Goal: Contribute content: Add original content to the website for others to see

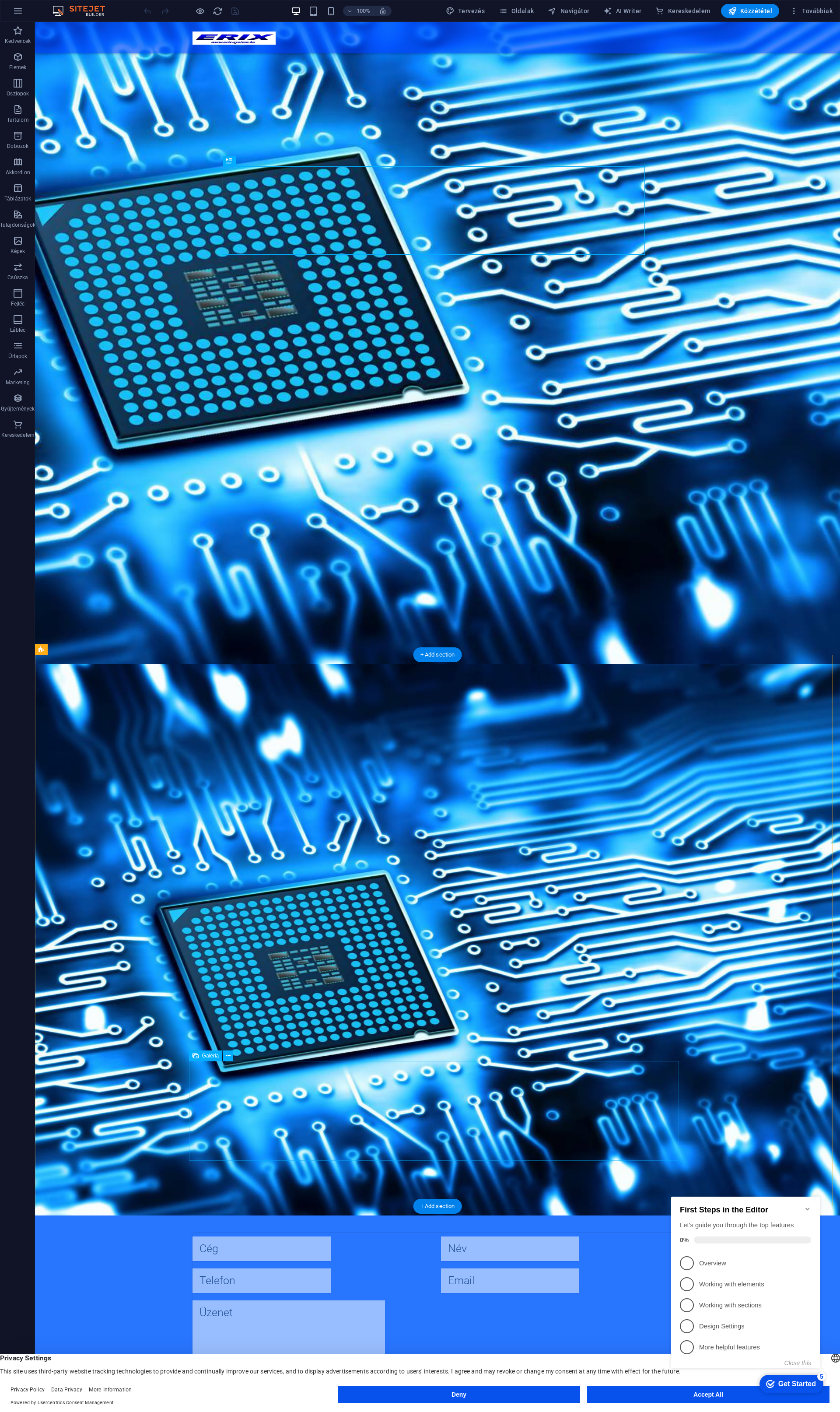
scroll to position [225, 0]
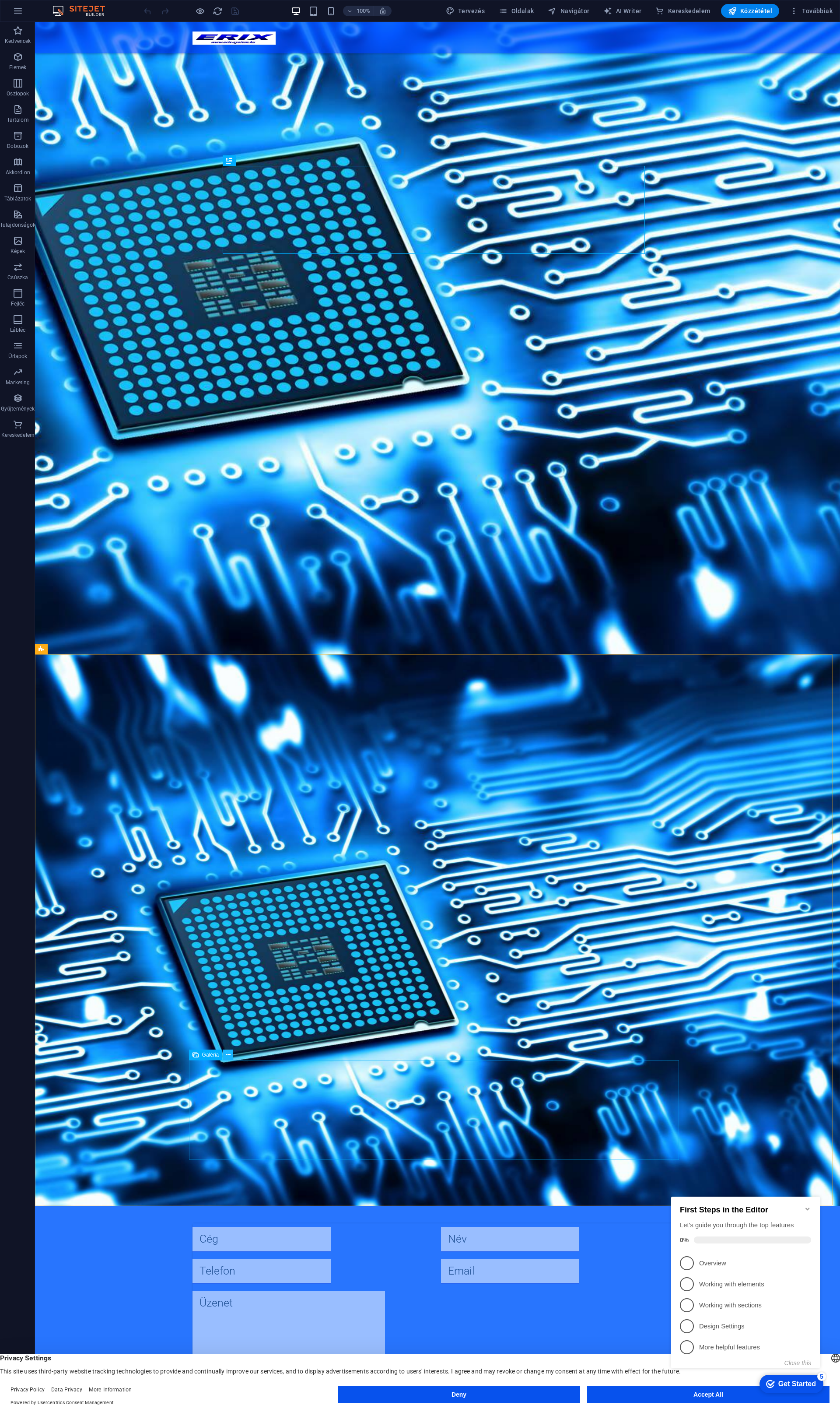
click at [226, 1056] on icon at bounding box center [228, 1055] width 5 height 9
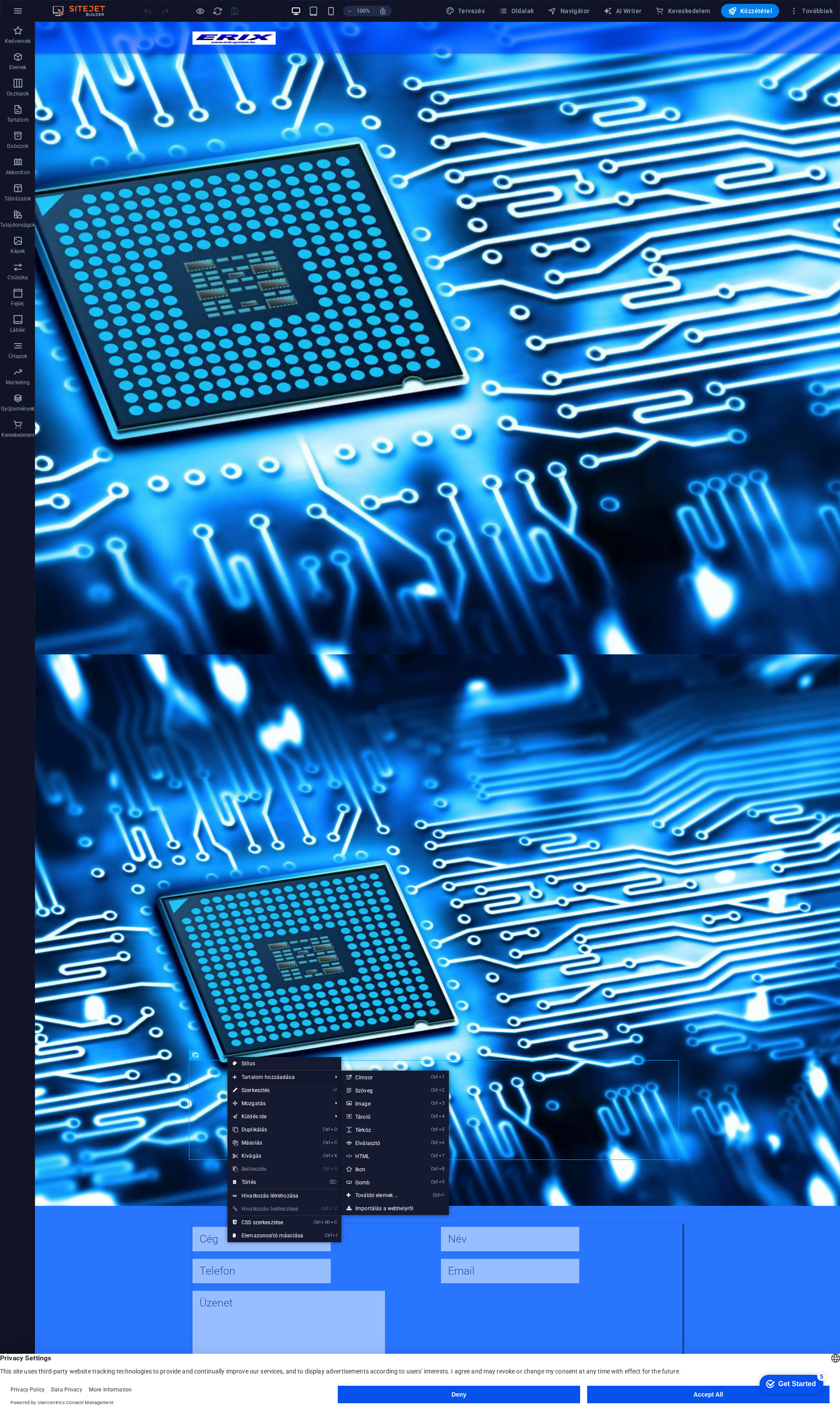
click at [263, 1075] on span "Tartalom hozzáadása" at bounding box center [278, 1077] width 101 height 13
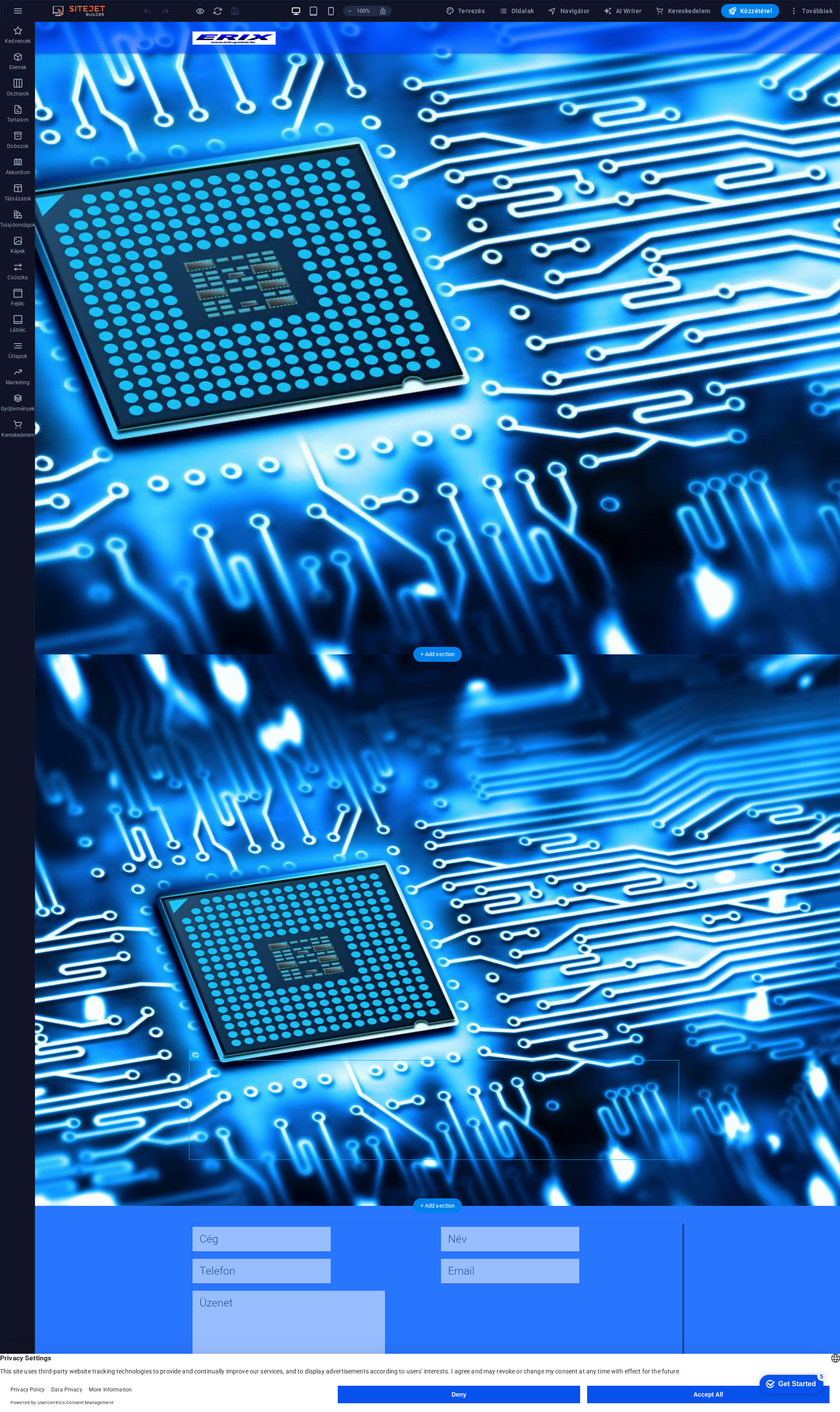
click at [163, 1144] on figure at bounding box center [437, 930] width 805 height 552
click at [21, 114] on icon "button" at bounding box center [18, 109] width 10 height 10
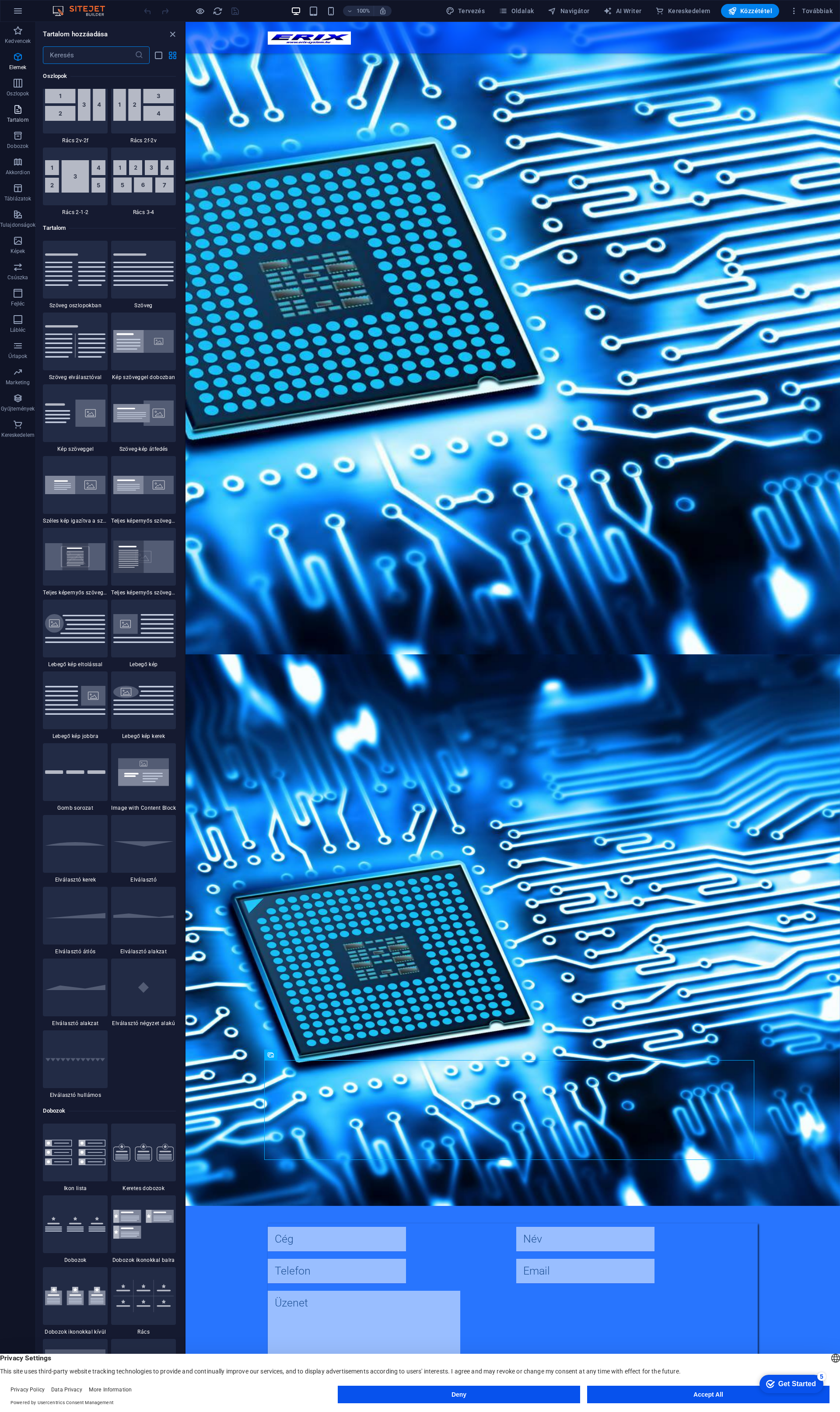
scroll to position [1531, 0]
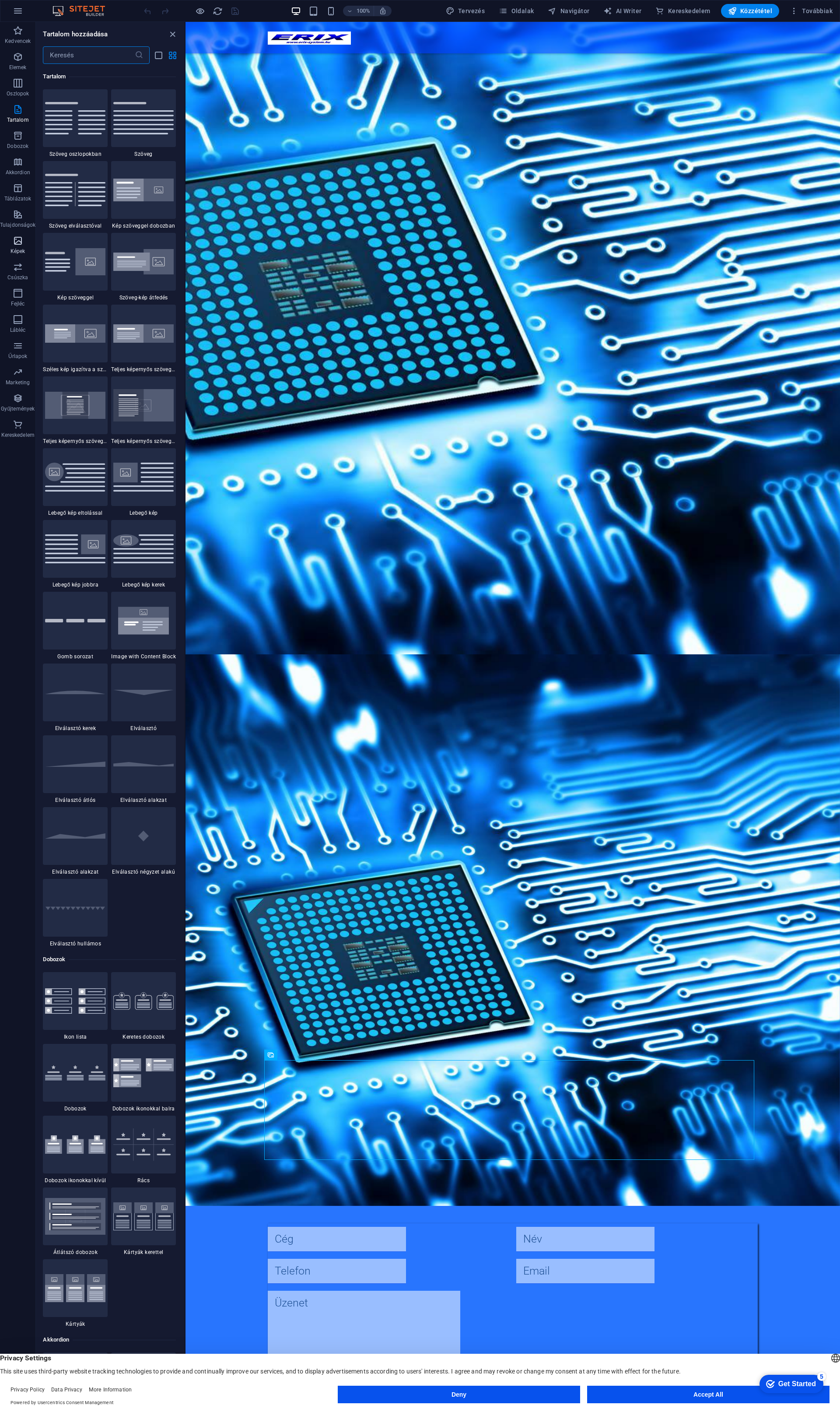
click at [12, 246] on span "Képek" at bounding box center [18, 246] width 36 height 21
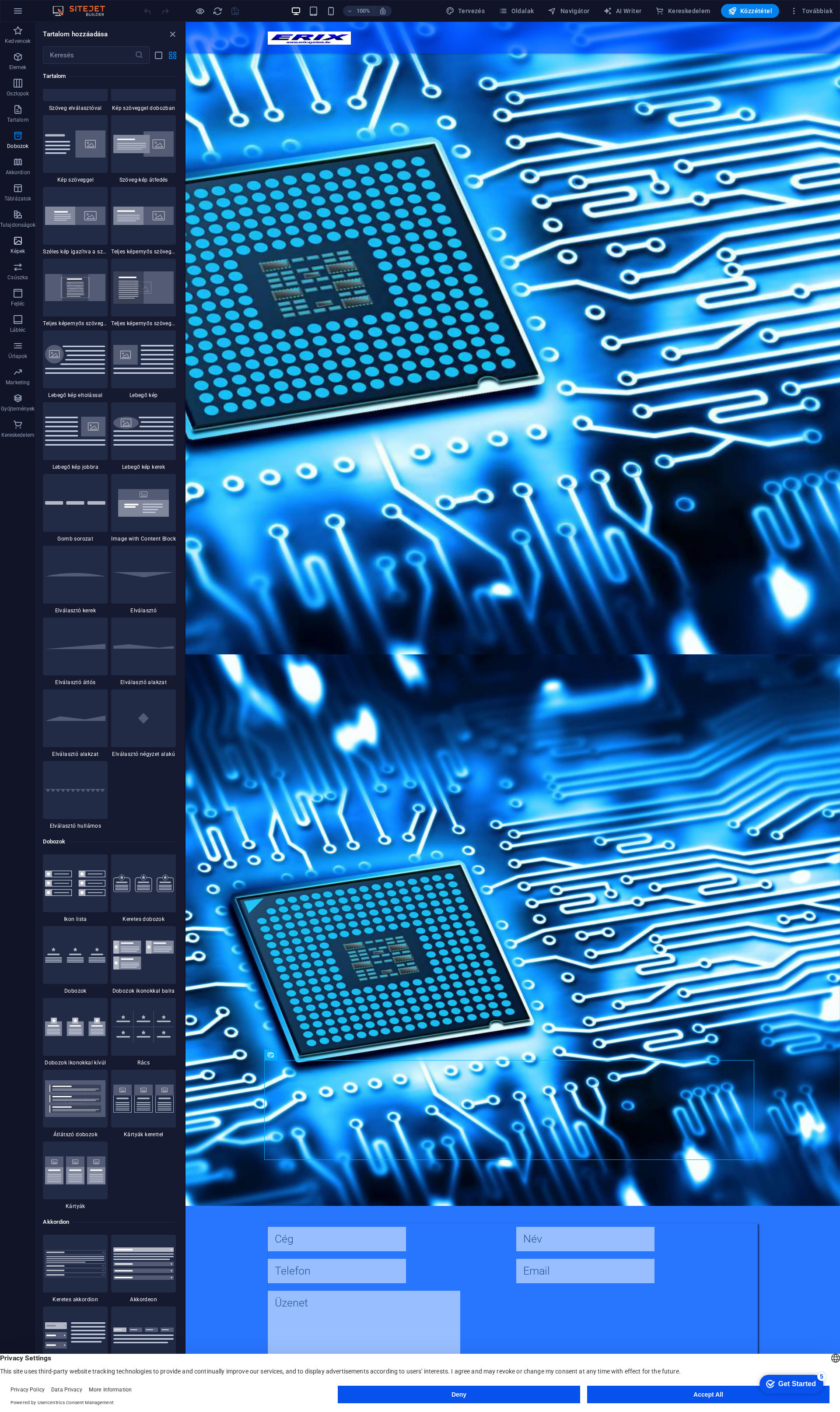
scroll to position [4437, 0]
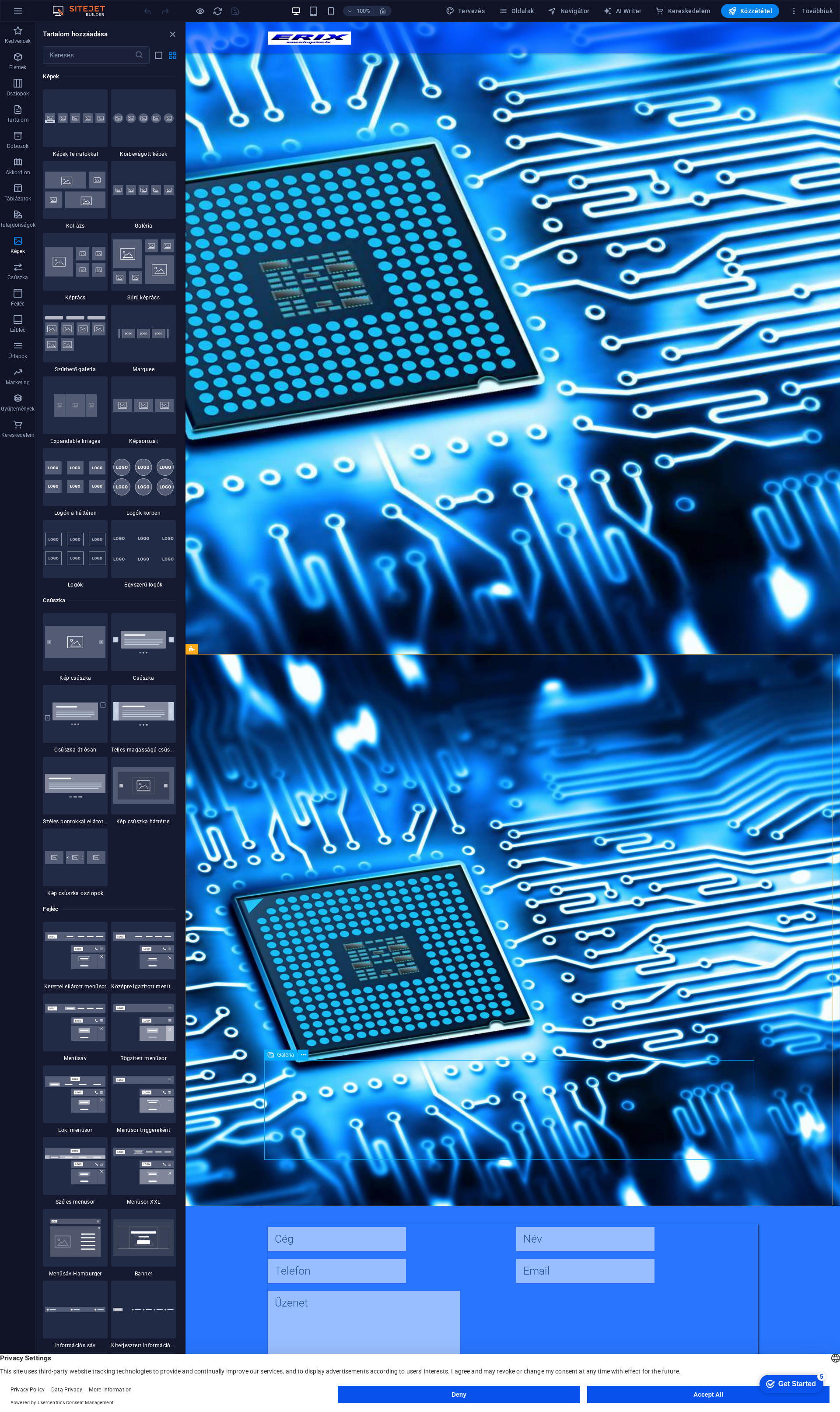
click at [283, 1059] on div "Galéria" at bounding box center [281, 1055] width 34 height 10
click at [283, 1055] on span "Galéria" at bounding box center [286, 1055] width 17 height 5
select select "2"
select select "%"
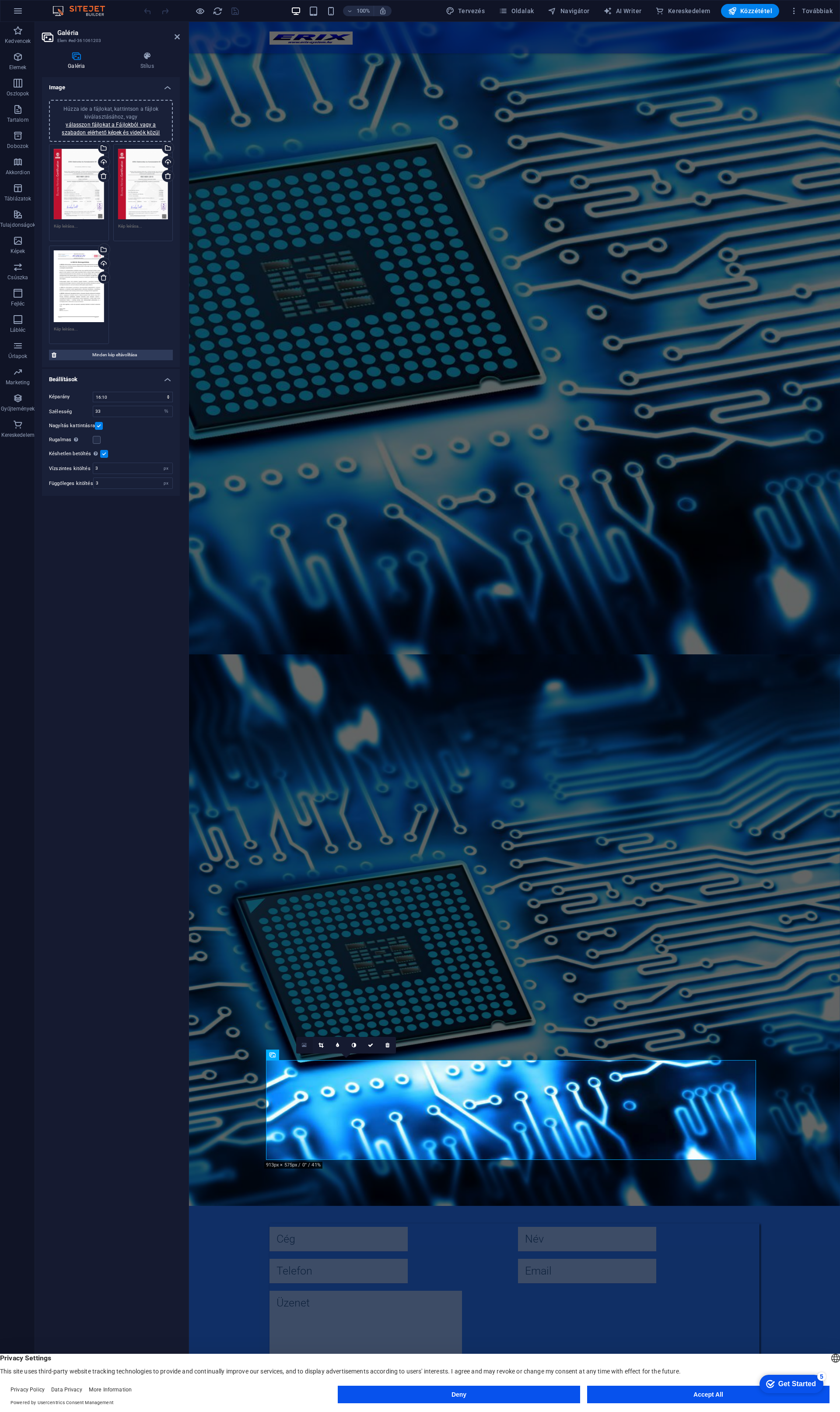
click at [305, 1044] on icon at bounding box center [304, 1045] width 5 height 6
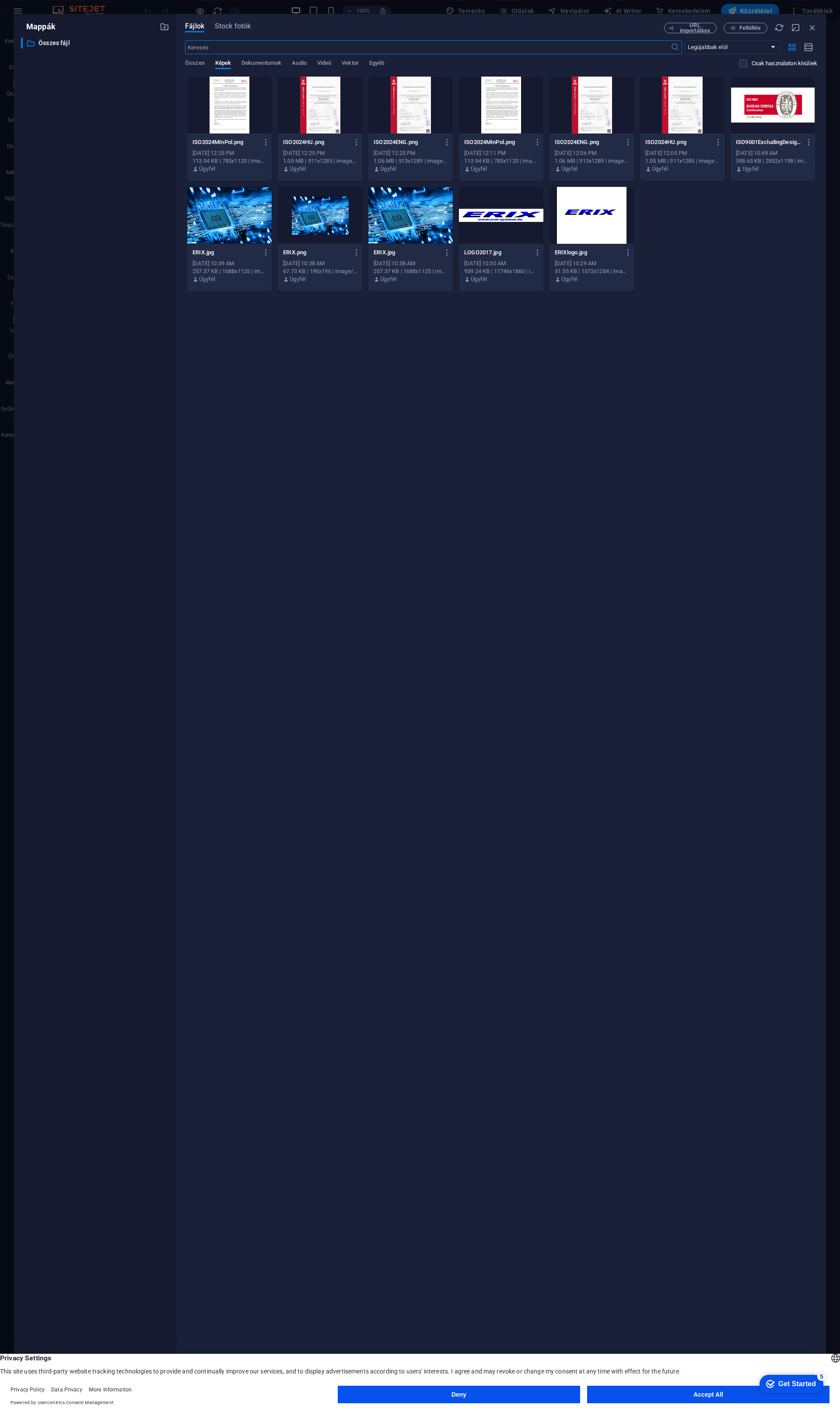
click at [326, 104] on div at bounding box center [320, 105] width 84 height 57
click at [323, 107] on div "1" at bounding box center [320, 105] width 84 height 57
click at [711, 383] on div "Dobja ide a fájlokat az azonnali feltöltéshez ISO2024MInPol.png ISO2024MInPol.p…" at bounding box center [501, 721] width 632 height 1290
click at [352, 531] on div "Dobja ide a fájlokat az azonnali feltöltéshez ISO2024MInPol.png ISO2024MInPol.p…" at bounding box center [501, 721] width 632 height 1290
click at [706, 1392] on button "Accept All" at bounding box center [708, 1394] width 242 height 17
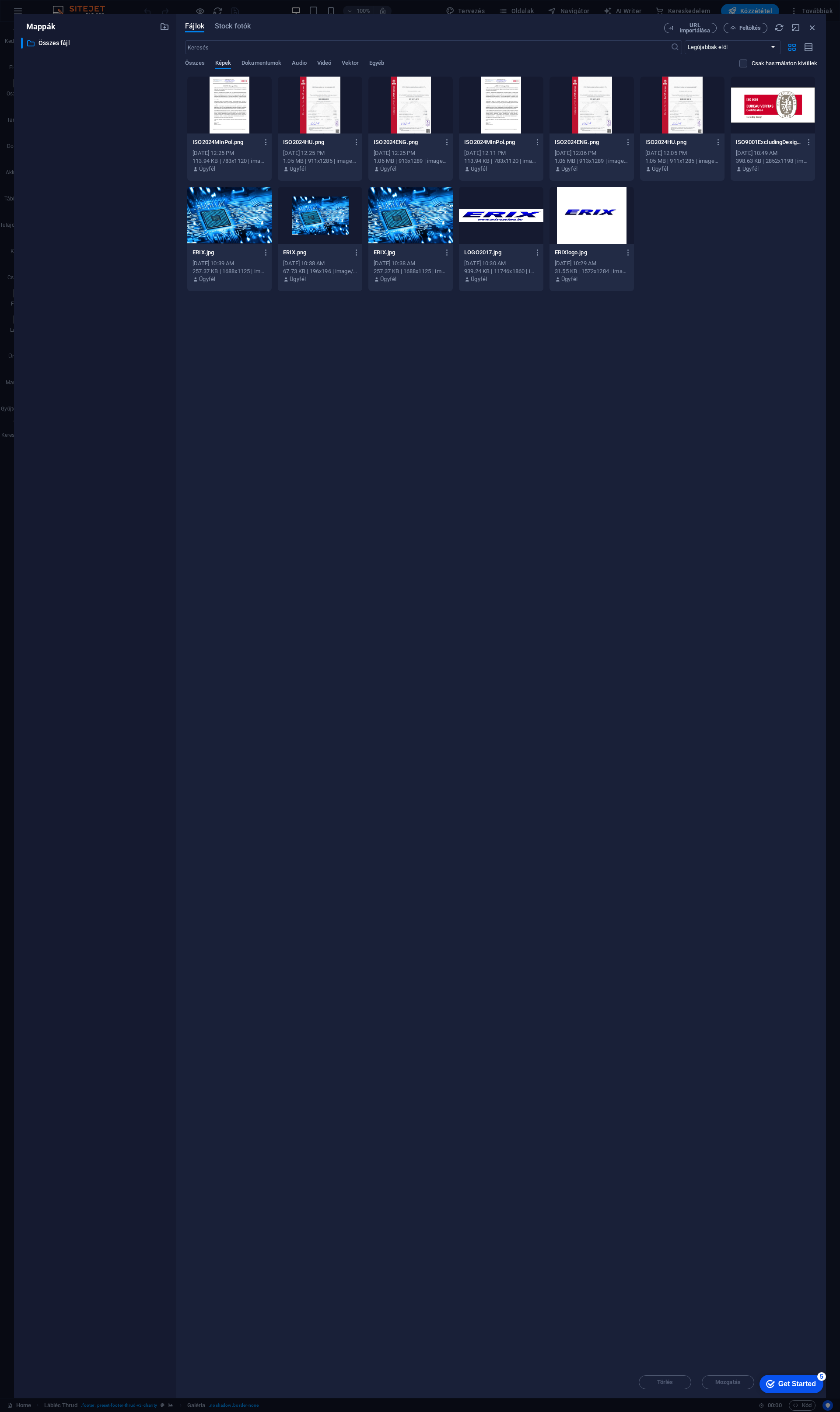
click at [224, 62] on span "Képek" at bounding box center [223, 64] width 16 height 12
click at [345, 475] on div "Dobja ide a fájlokat az azonnali feltöltéshez ISO2024MInPol.png ISO2024MInPol.p…" at bounding box center [501, 721] width 632 height 1290
click at [742, 27] on span "Feltöltés" at bounding box center [750, 28] width 22 height 5
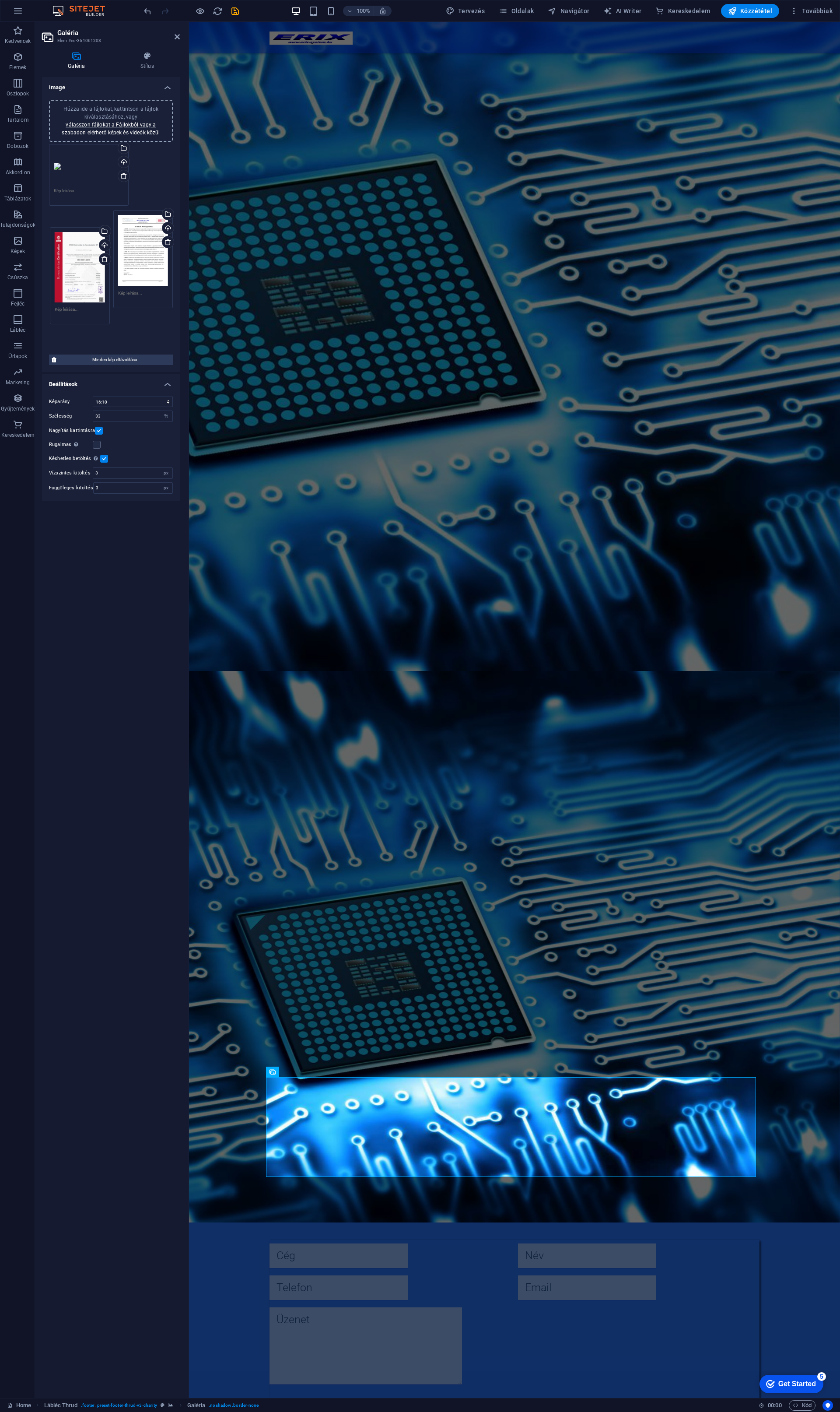
drag, startPoint x: 68, startPoint y: 261, endPoint x: 69, endPoint y: 276, distance: 15.0
click at [103, 241] on icon at bounding box center [103, 242] width 7 height 7
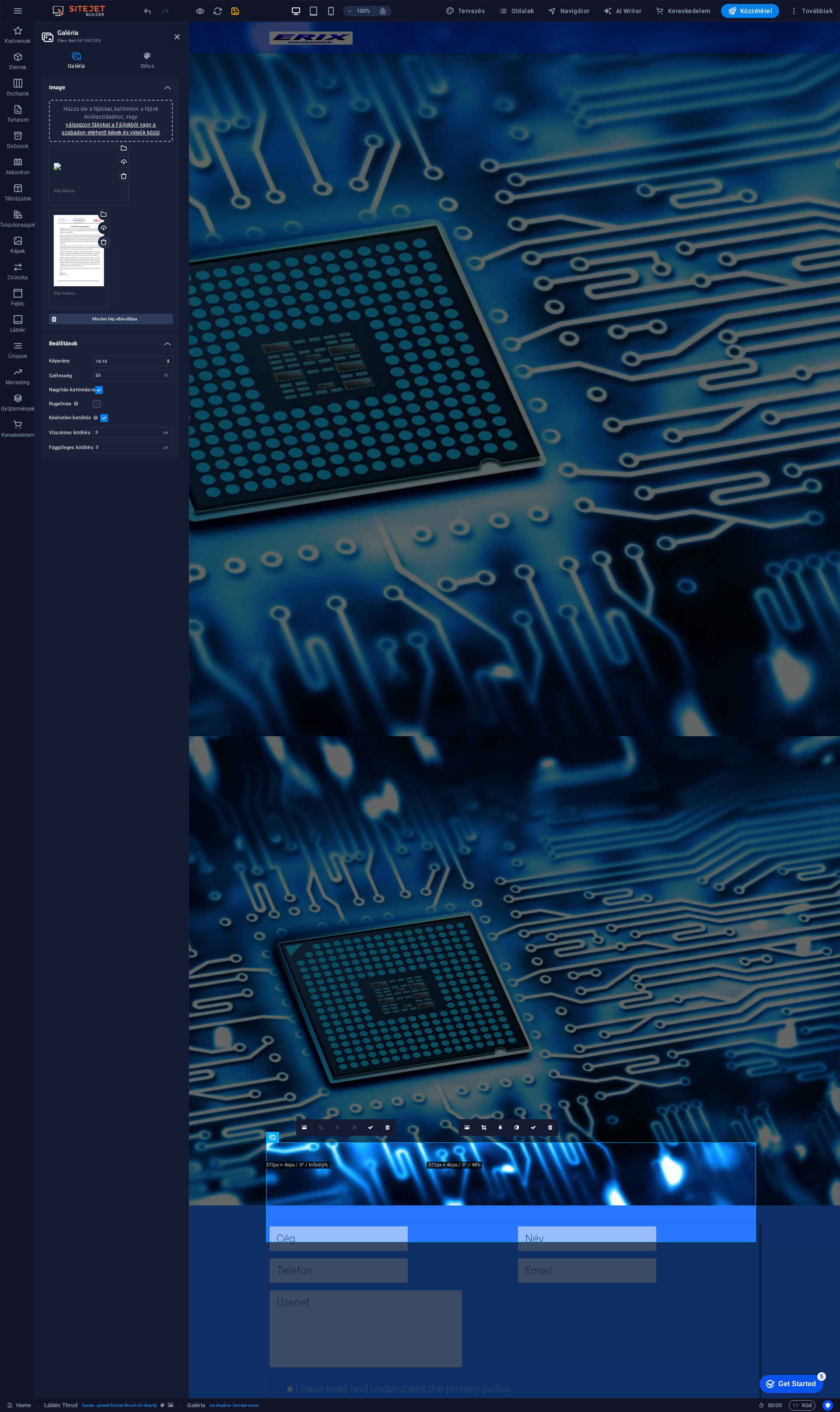
click at [102, 240] on icon at bounding box center [103, 242] width 7 height 7
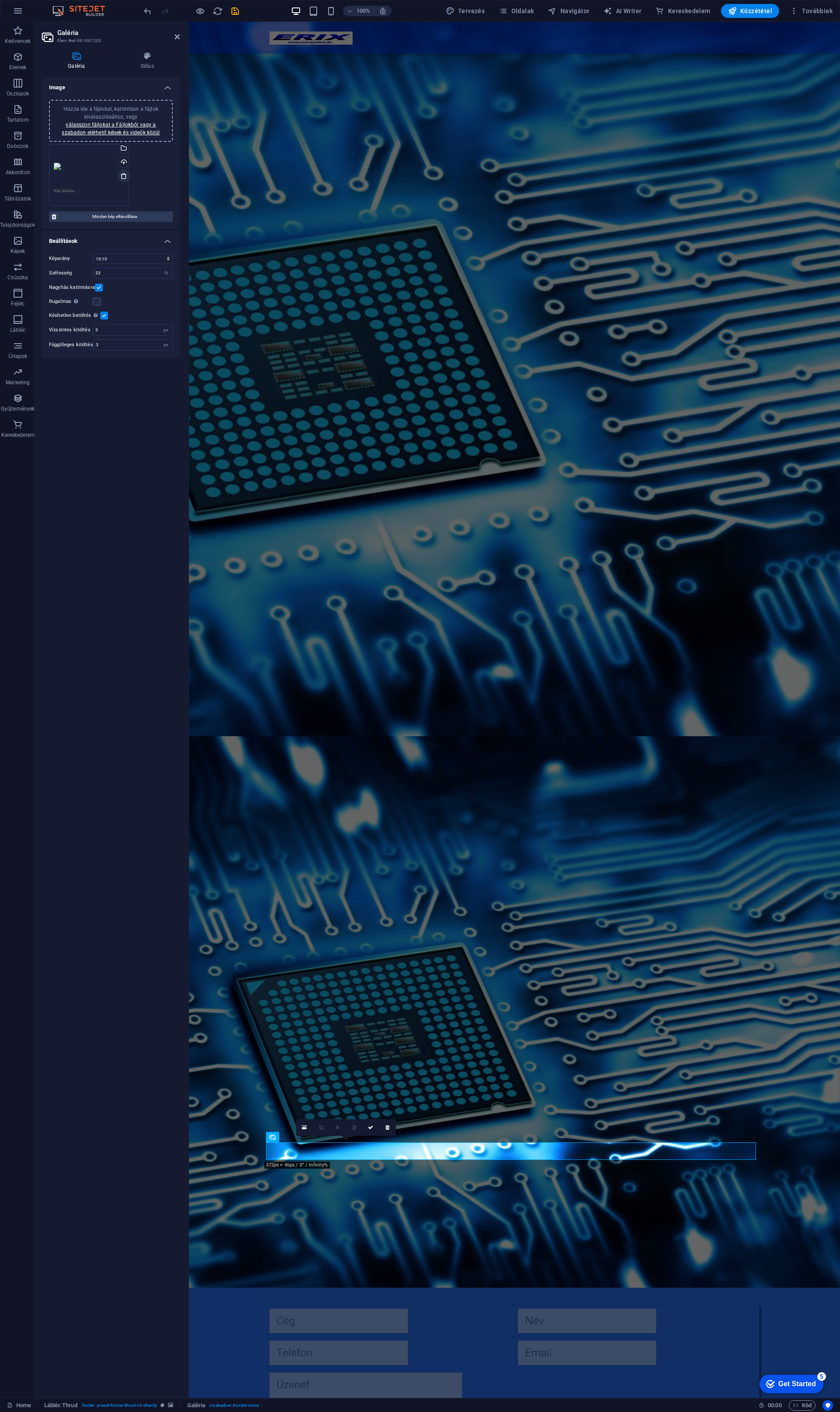
click at [123, 174] on icon at bounding box center [124, 176] width 7 height 7
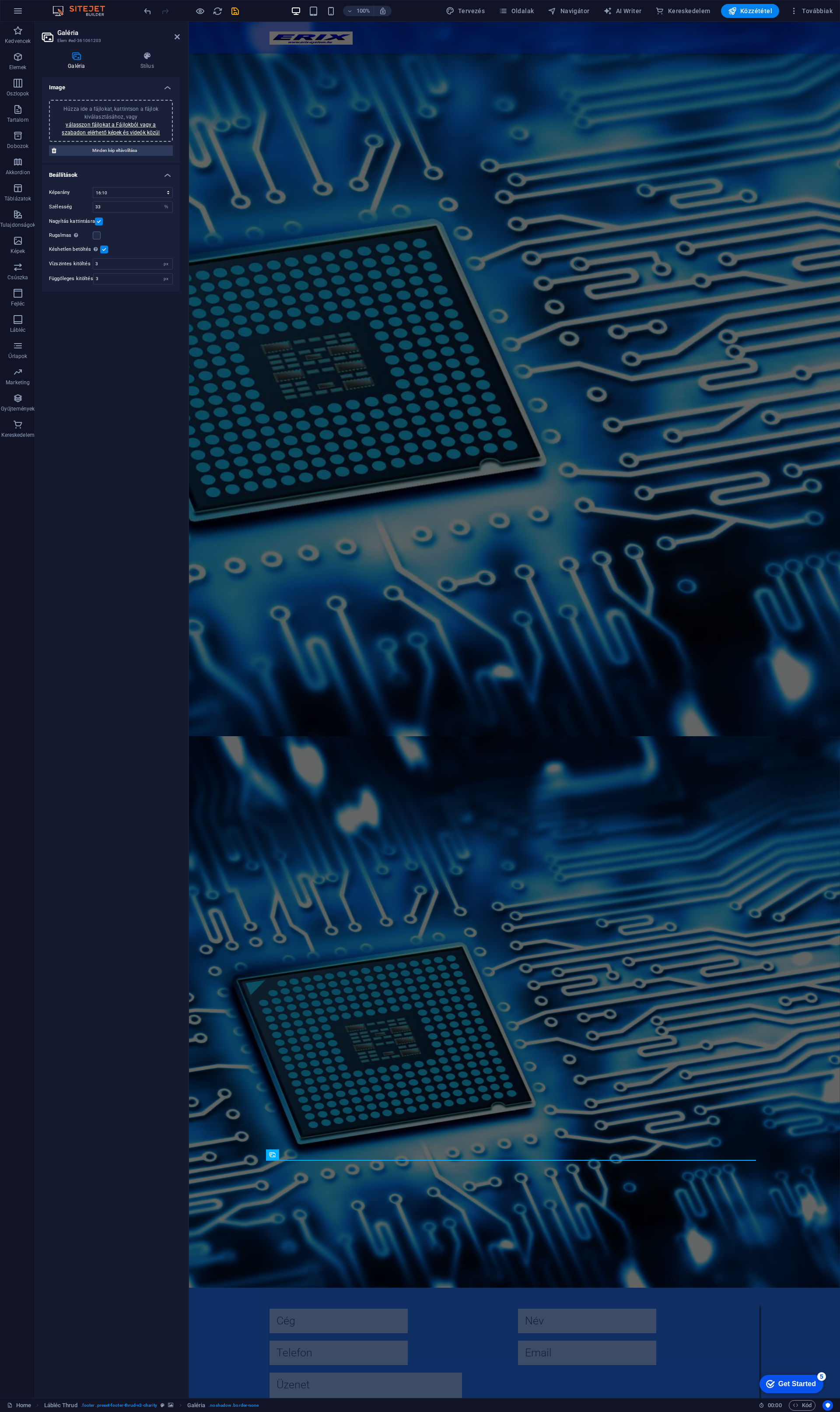
scroll to position [125, 0]
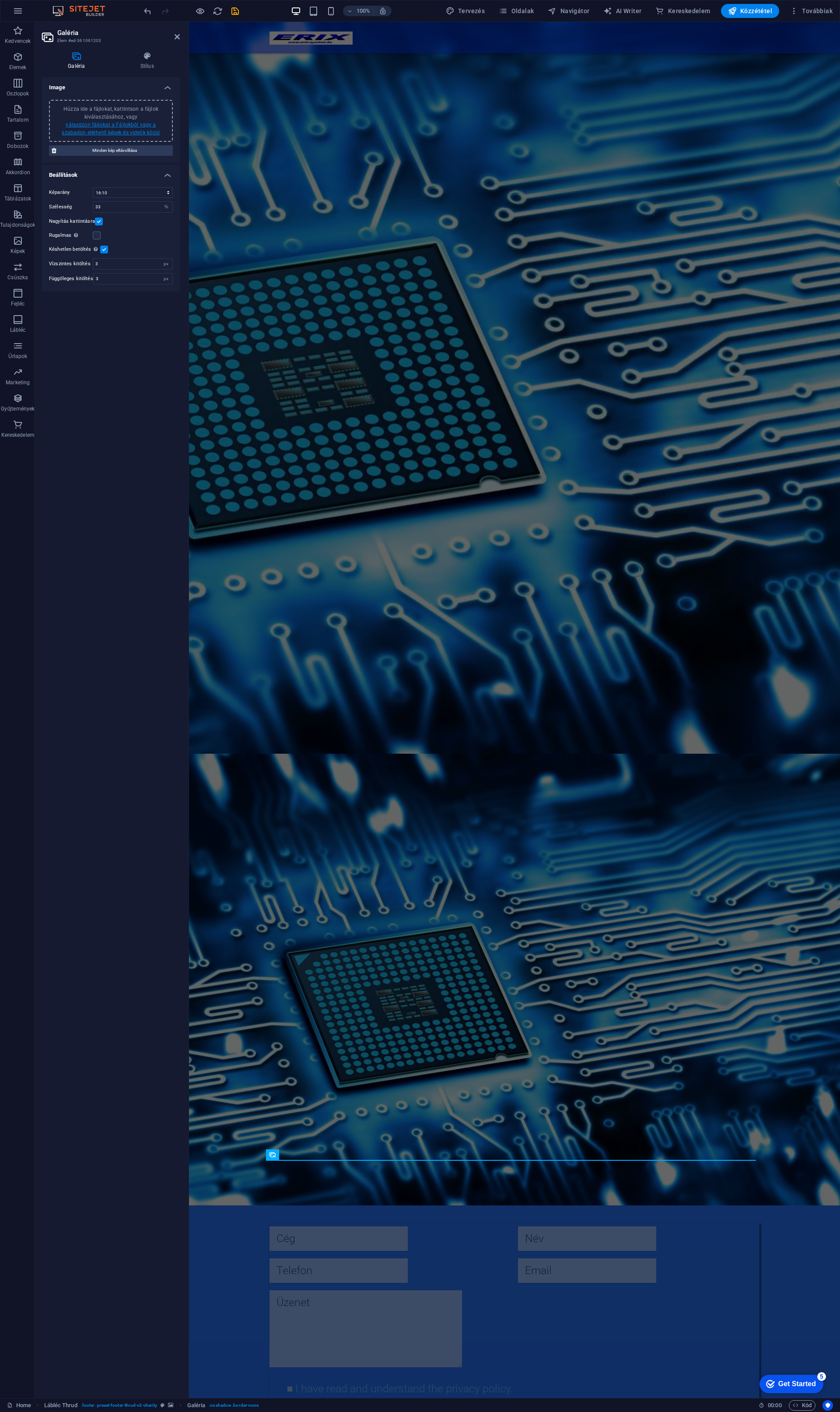
click at [107, 124] on link "válasszon fájlokat a Fájlokból vagy a szabadon elérhető képek és videók közül" at bounding box center [110, 129] width 98 height 14
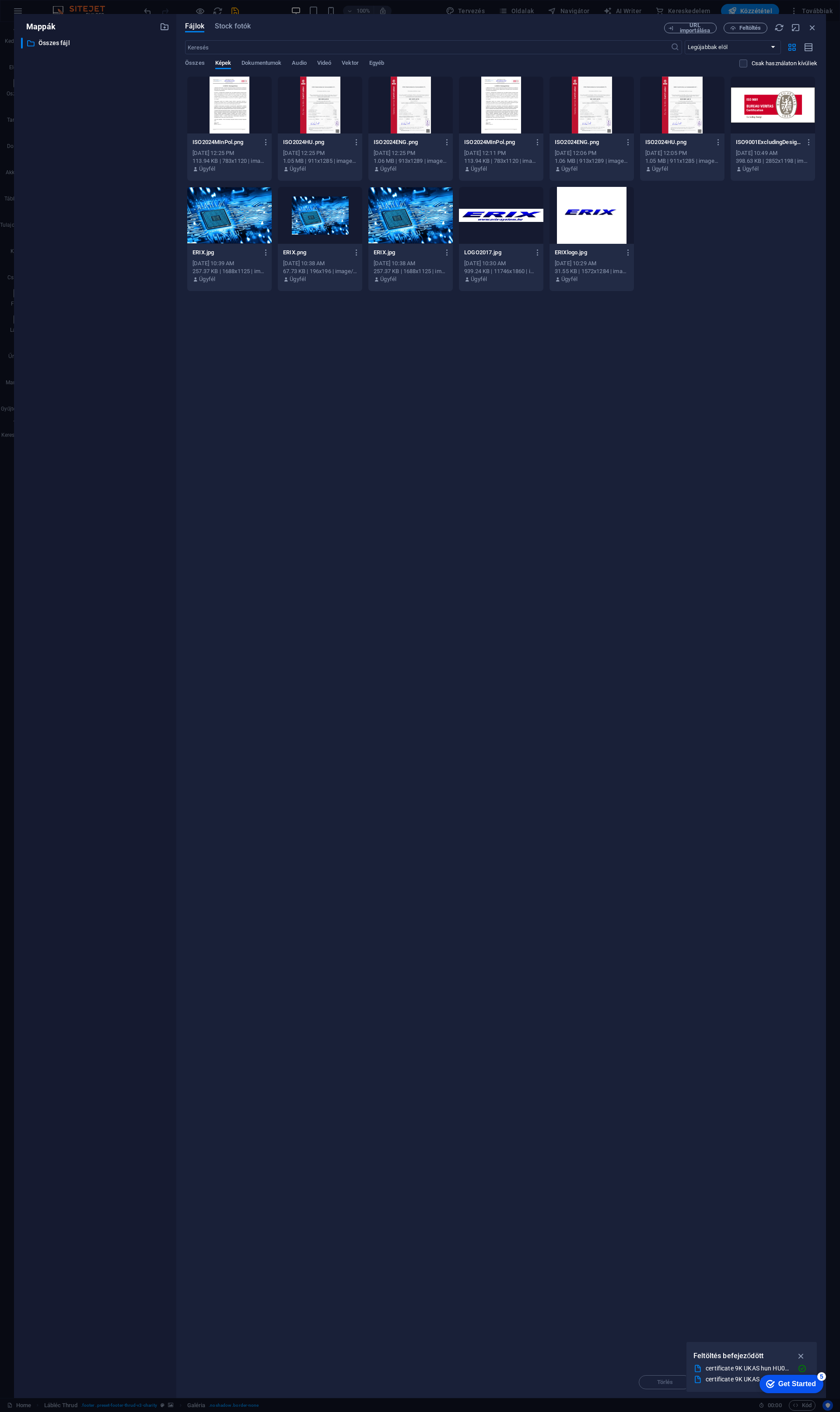
click at [599, 450] on div "Dobja ide a fájlokat az azonnali feltöltéshez ISO2024MInPol.png ISO2024MInPol.p…" at bounding box center [501, 721] width 632 height 1290
drag, startPoint x: 712, startPoint y: 316, endPoint x: 689, endPoint y: 247, distance: 72.7
click at [689, 247] on div "ISO2024MInPol.png ISO2024MInPol.png [DATE] 12:25 PM 113.94 KB | 783x1120 | imag…" at bounding box center [501, 184] width 632 height 216
click at [745, 26] on span "Feltöltés" at bounding box center [750, 28] width 22 height 5
click at [799, 1335] on icon "button" at bounding box center [802, 1334] width 10 height 10
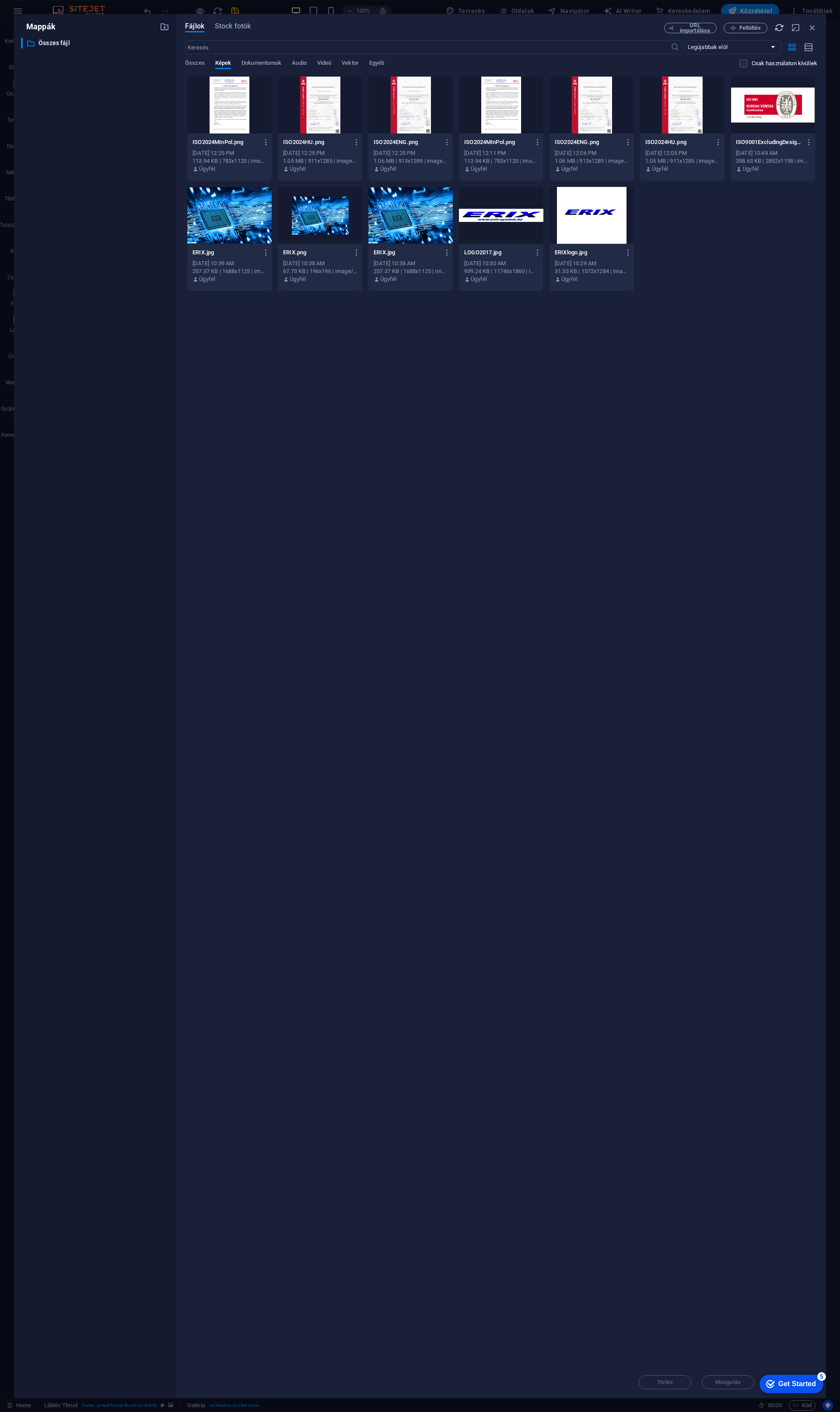
click at [780, 26] on icon "button" at bounding box center [779, 28] width 10 height 10
click at [780, 26] on div "URL importálása Feltöltés" at bounding box center [741, 28] width 153 height 10
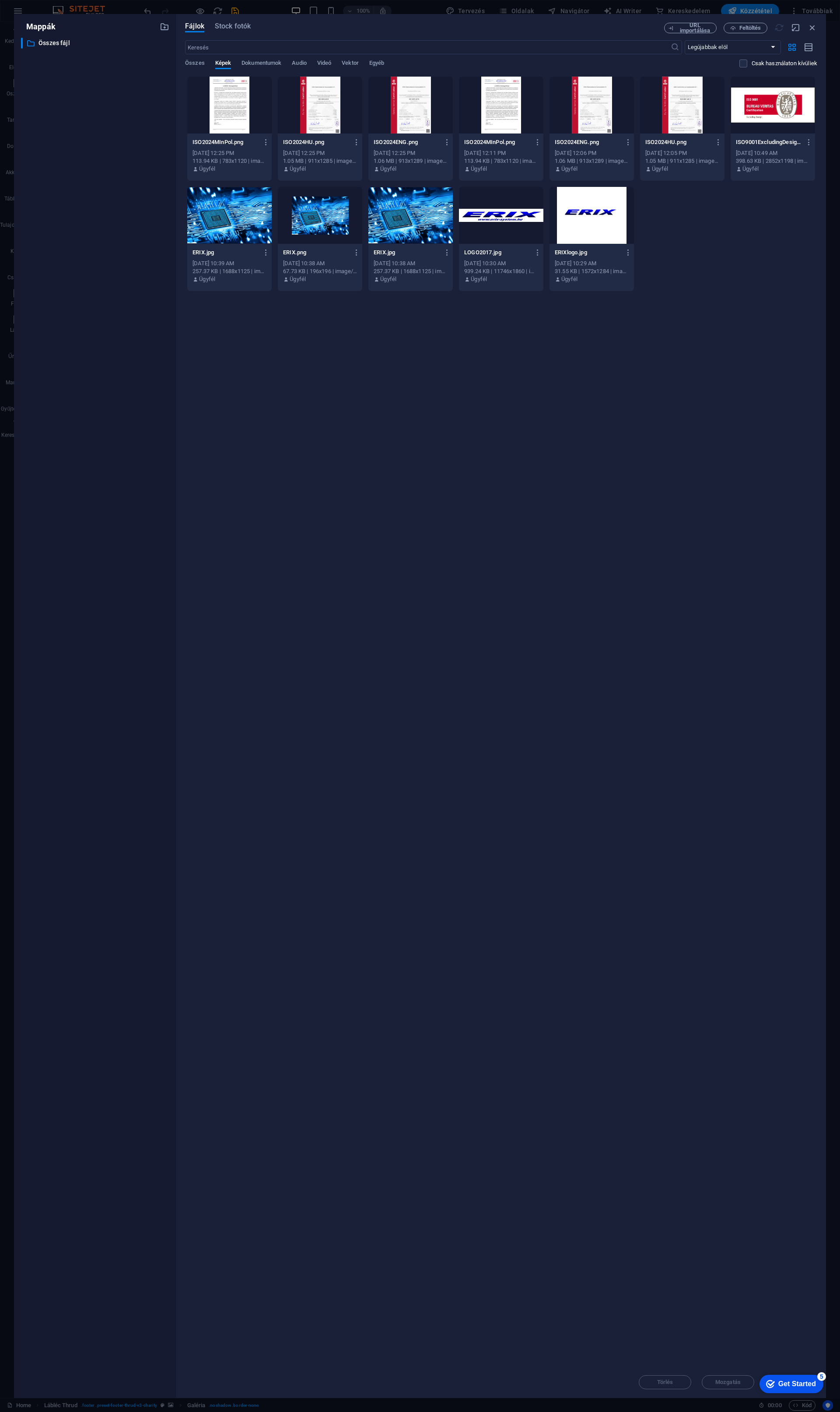
click at [780, 26] on div "URL importálása Feltöltés" at bounding box center [741, 28] width 153 height 10
click at [780, 26] on icon "button" at bounding box center [779, 28] width 10 height 10
click at [780, 26] on div "URL importálása Feltöltés" at bounding box center [741, 28] width 153 height 10
click at [780, 26] on icon "button" at bounding box center [779, 28] width 10 height 10
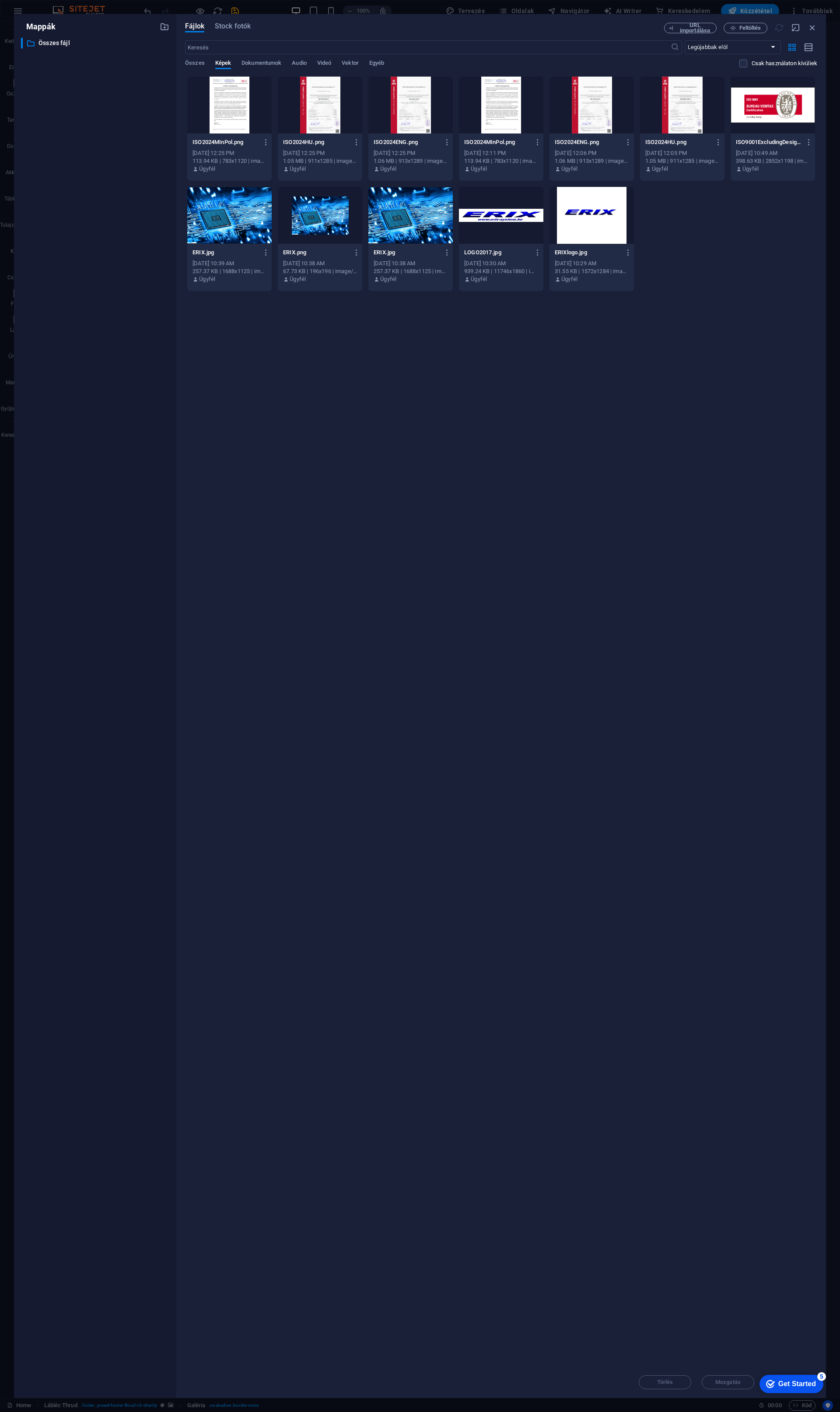
click at [780, 26] on div "URL importálása Feltöltés" at bounding box center [741, 28] width 153 height 10
click at [245, 61] on span "Dokumentumok" at bounding box center [261, 64] width 40 height 12
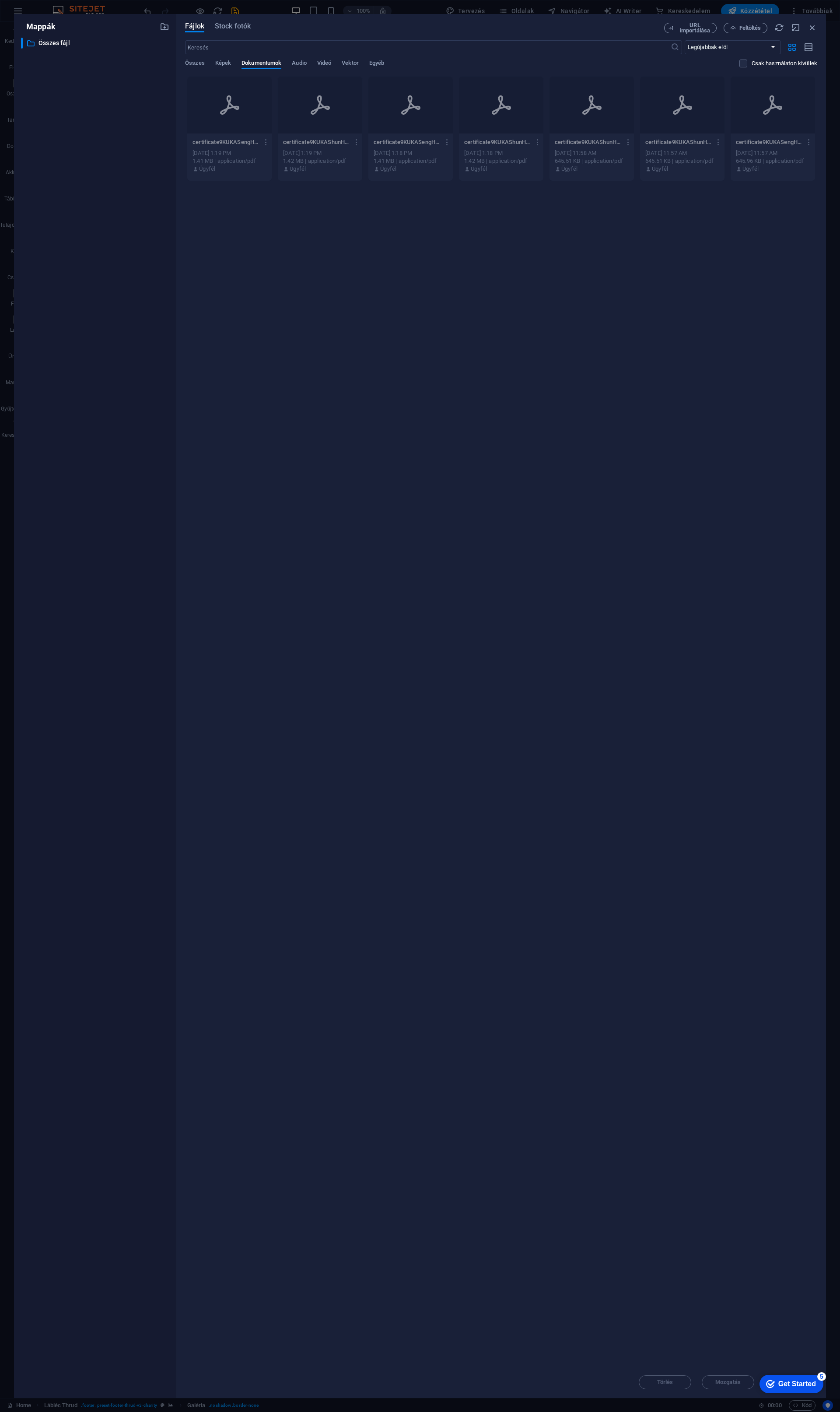
click at [224, 59] on div "​ Legújabbak elöl Legrégebbiek elöl Név (A-Z) Név (Z-A) Méret (0-9) Méret (9-0)…" at bounding box center [501, 58] width 632 height 36
click at [215, 61] on span "Képek" at bounding box center [223, 64] width 16 height 12
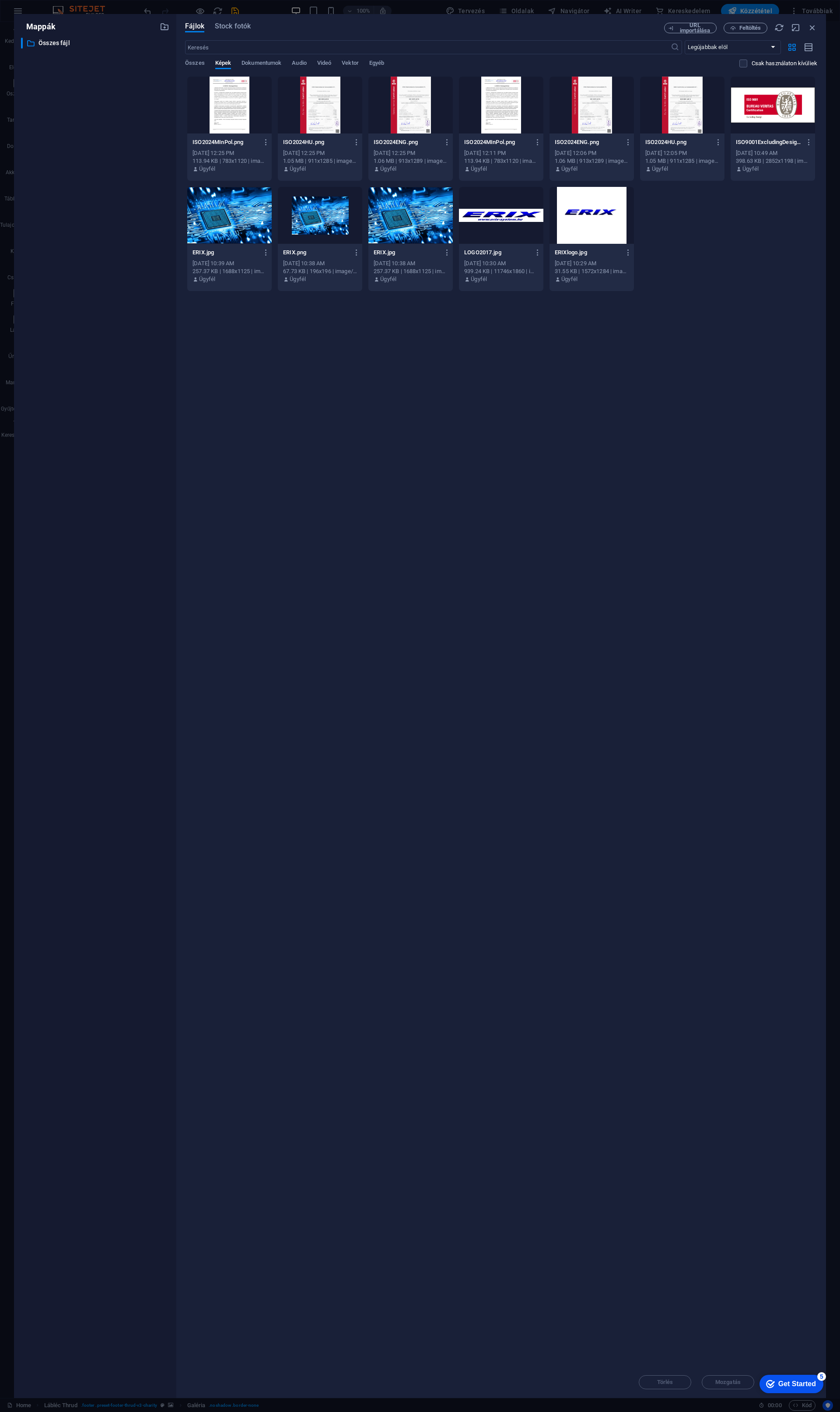
click at [228, 115] on div at bounding box center [229, 105] width 84 height 57
click at [747, 26] on span "Feltöltés" at bounding box center [750, 28] width 22 height 5
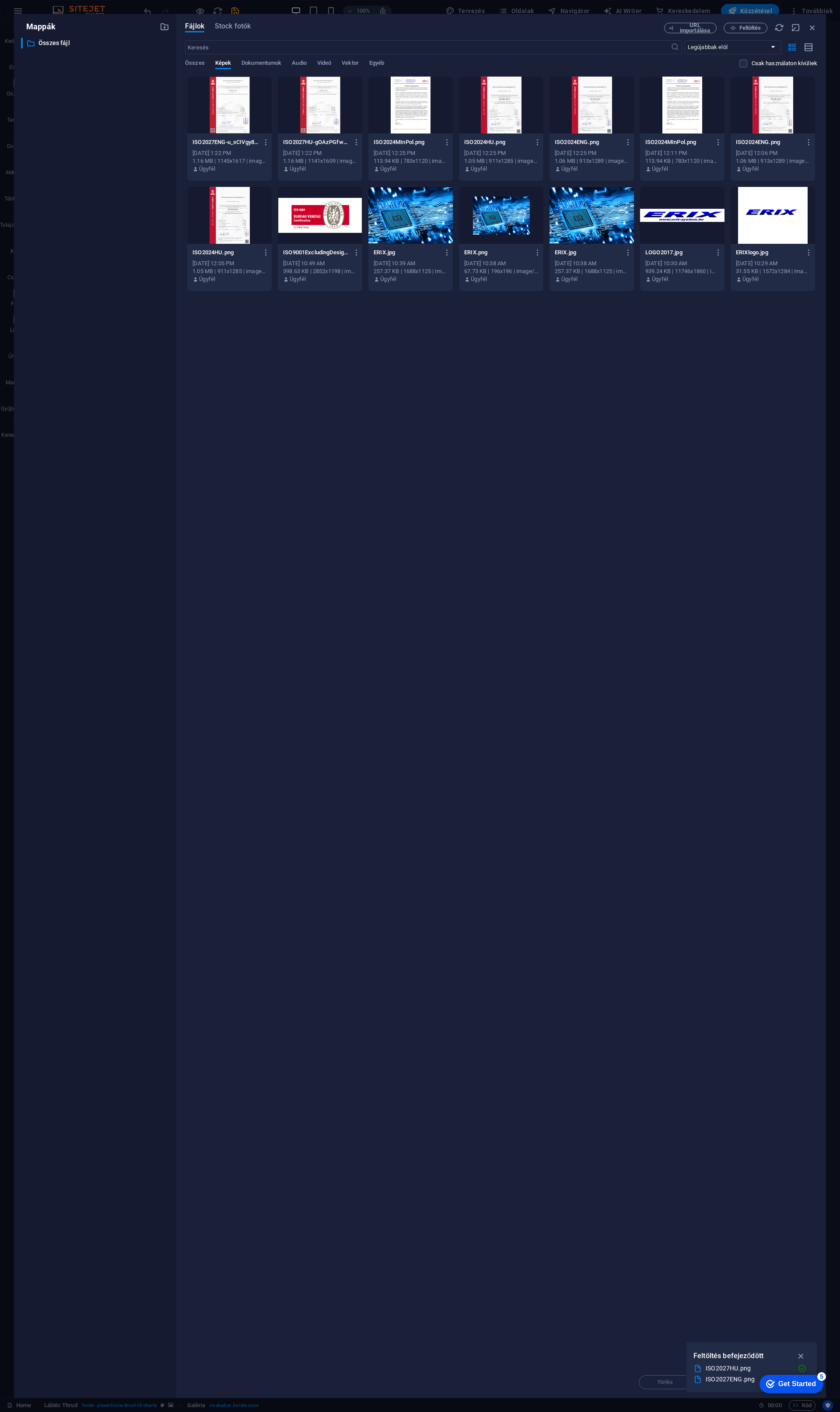
click at [355, 436] on div "Dobja ide a fájlokat az azonnali feltöltéshez ISO2027ENG-u_sCIVgy8MFMrrFvE2HP0Q…" at bounding box center [501, 721] width 632 height 1290
click at [246, 97] on div at bounding box center [229, 105] width 84 height 57
click at [413, 101] on div at bounding box center [410, 105] width 84 height 57
click at [754, 28] on span "Feltöltés" at bounding box center [750, 28] width 22 height 5
click at [248, 103] on div at bounding box center [229, 105] width 84 height 57
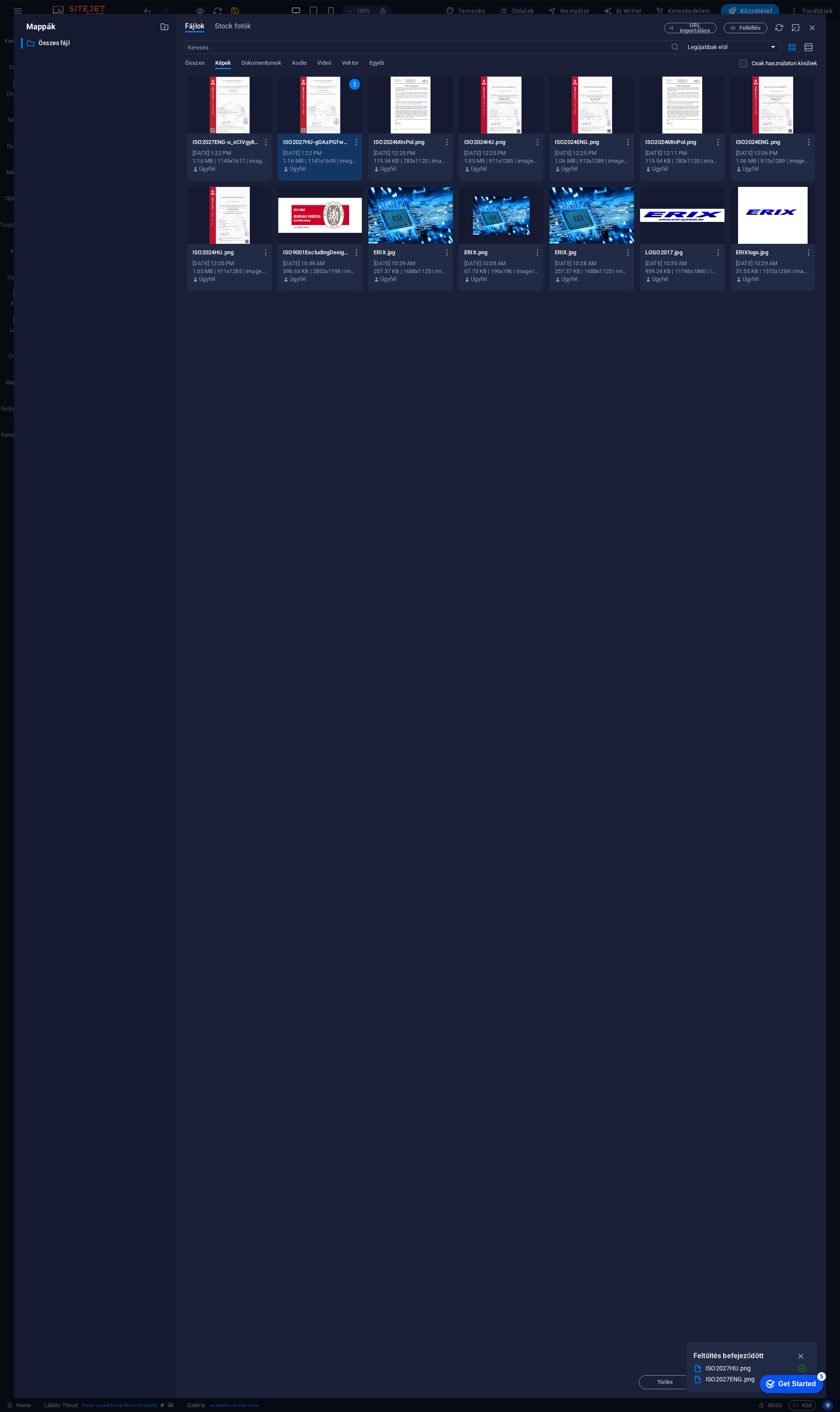
click at [438, 122] on div at bounding box center [410, 105] width 84 height 57
click at [292, 100] on div at bounding box center [320, 105] width 84 height 57
click at [211, 107] on div at bounding box center [229, 105] width 84 height 57
click at [313, 111] on div at bounding box center [320, 105] width 84 height 57
click at [438, 122] on div at bounding box center [410, 105] width 84 height 57
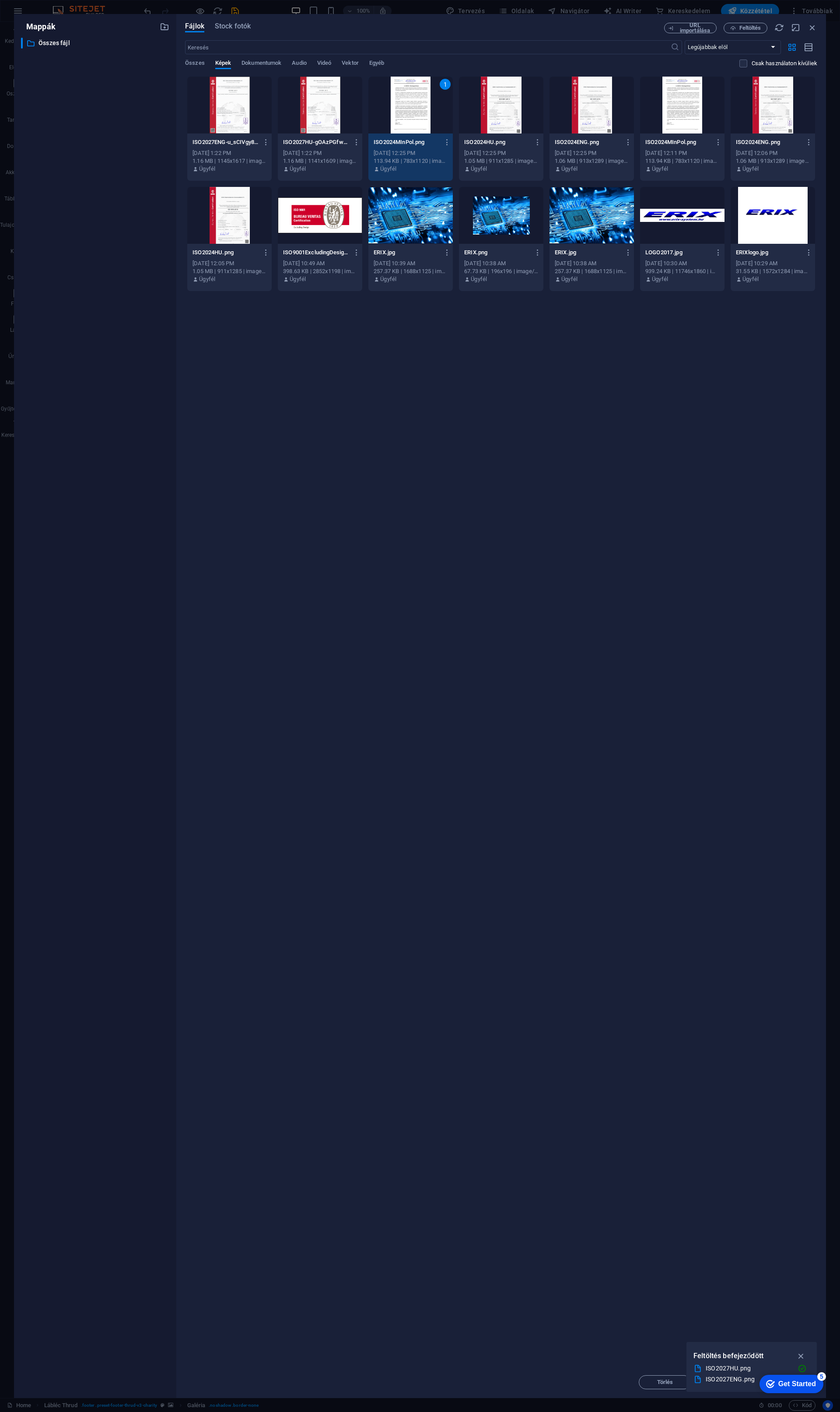
click at [475, 500] on div "Dobja ide a fájlokat az azonnali feltöltéshez ISO2027ENG-u_sCIVgy8MFMrrFvE2HP0Q…" at bounding box center [501, 721] width 632 height 1290
click at [815, 28] on icon "button" at bounding box center [812, 28] width 10 height 10
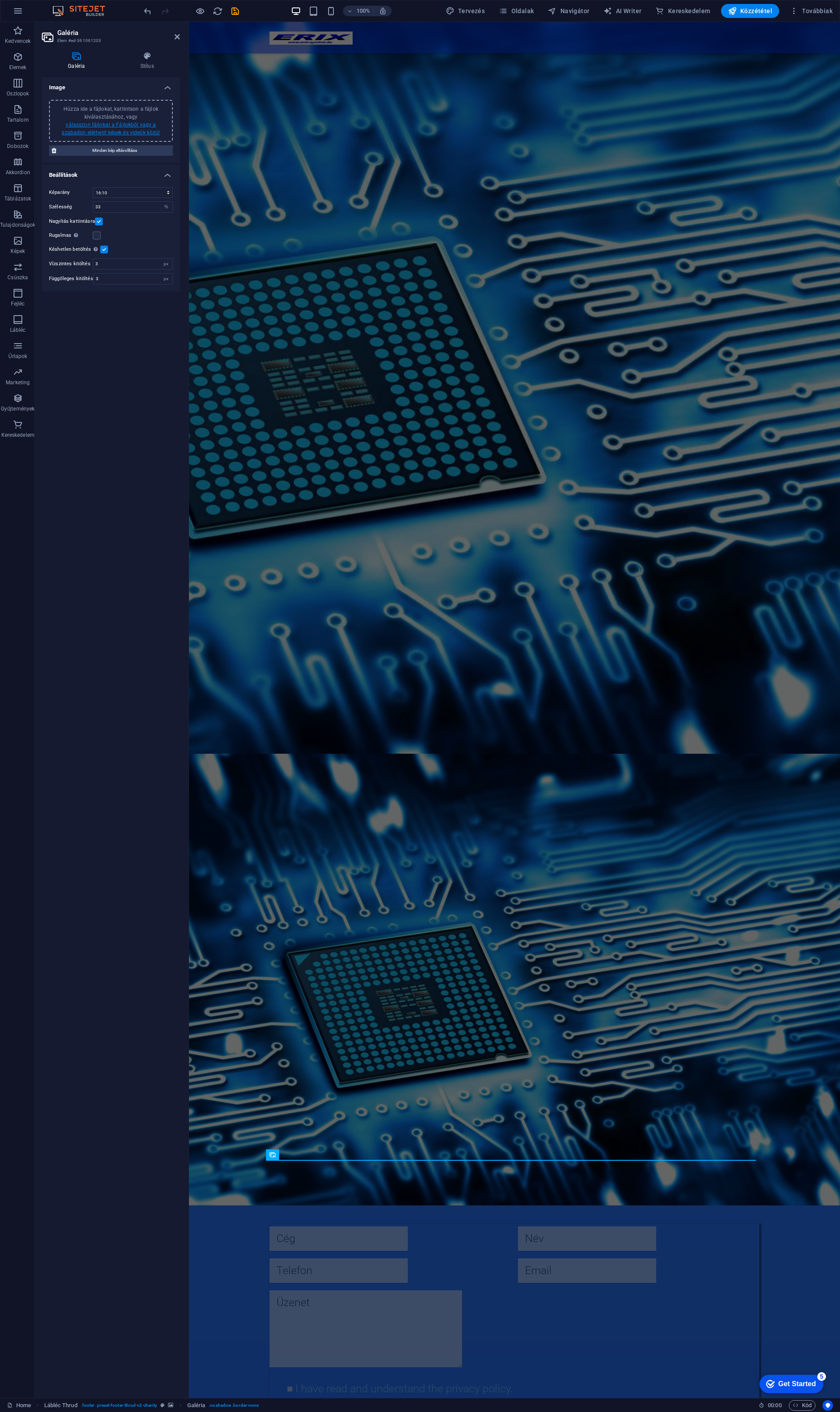
click at [119, 126] on link "válasszon fájlokat a Fájlokból vagy a szabadon elérhető képek és videók közül" at bounding box center [110, 129] width 98 height 14
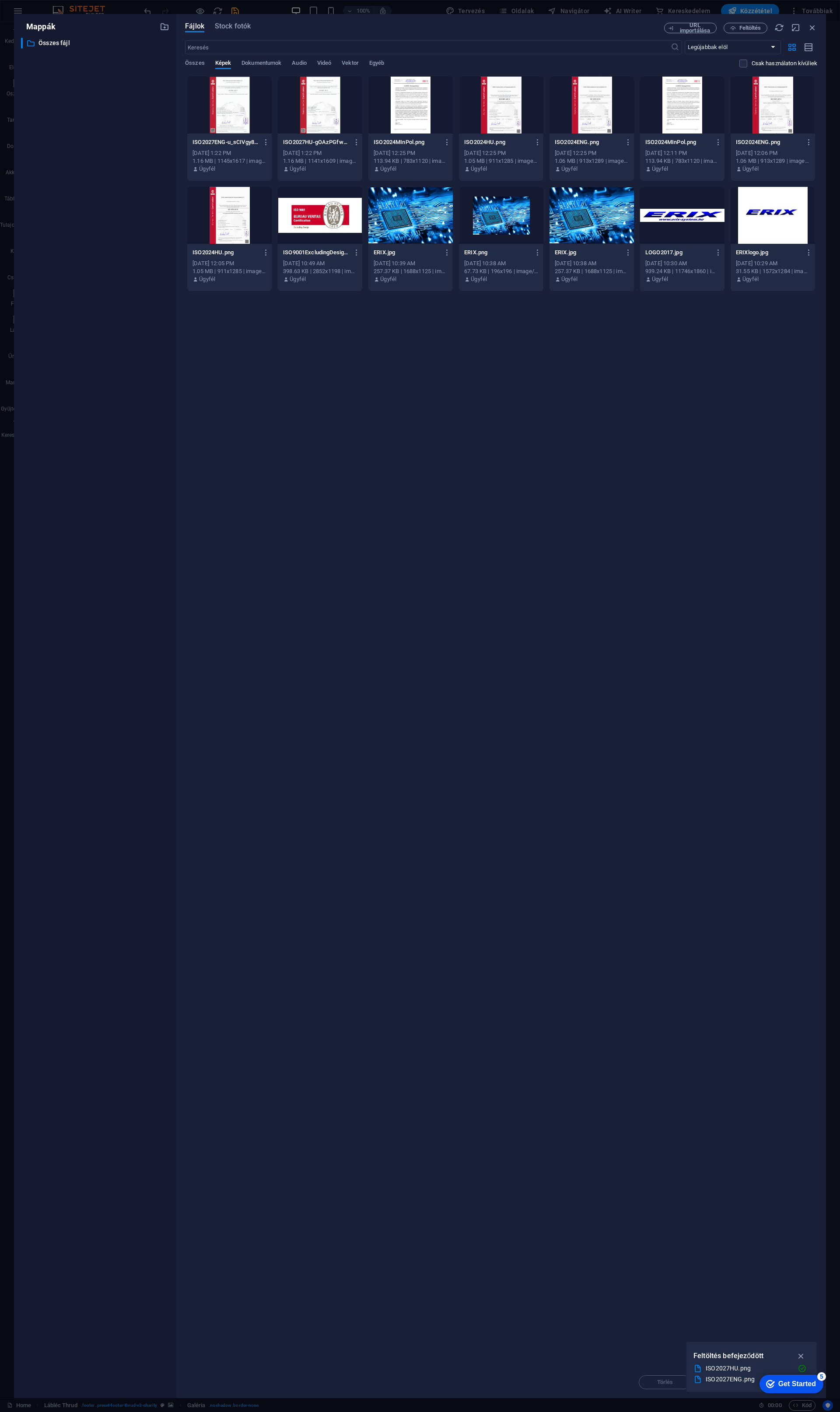
click at [232, 114] on div at bounding box center [229, 105] width 84 height 57
click at [303, 97] on div at bounding box center [320, 105] width 84 height 57
click at [399, 118] on div at bounding box center [410, 105] width 84 height 57
click at [802, 1355] on icon "button" at bounding box center [802, 1356] width 10 height 10
click at [724, 1384] on span "Mozgatás" at bounding box center [728, 1382] width 25 height 5
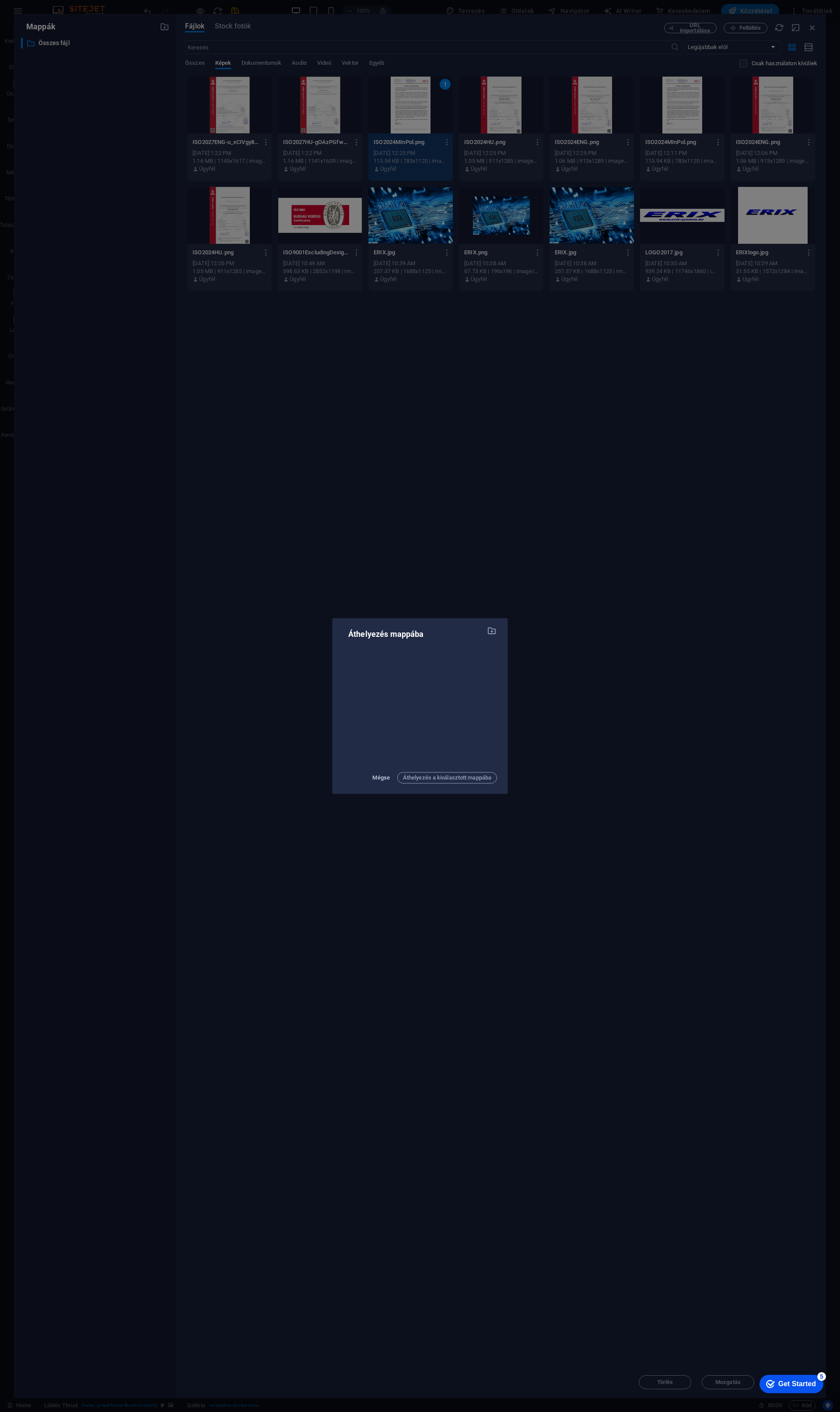
drag, startPoint x: 378, startPoint y: 778, endPoint x: 373, endPoint y: 778, distance: 5.0
click at [374, 778] on span "Mégse" at bounding box center [381, 778] width 17 height 10
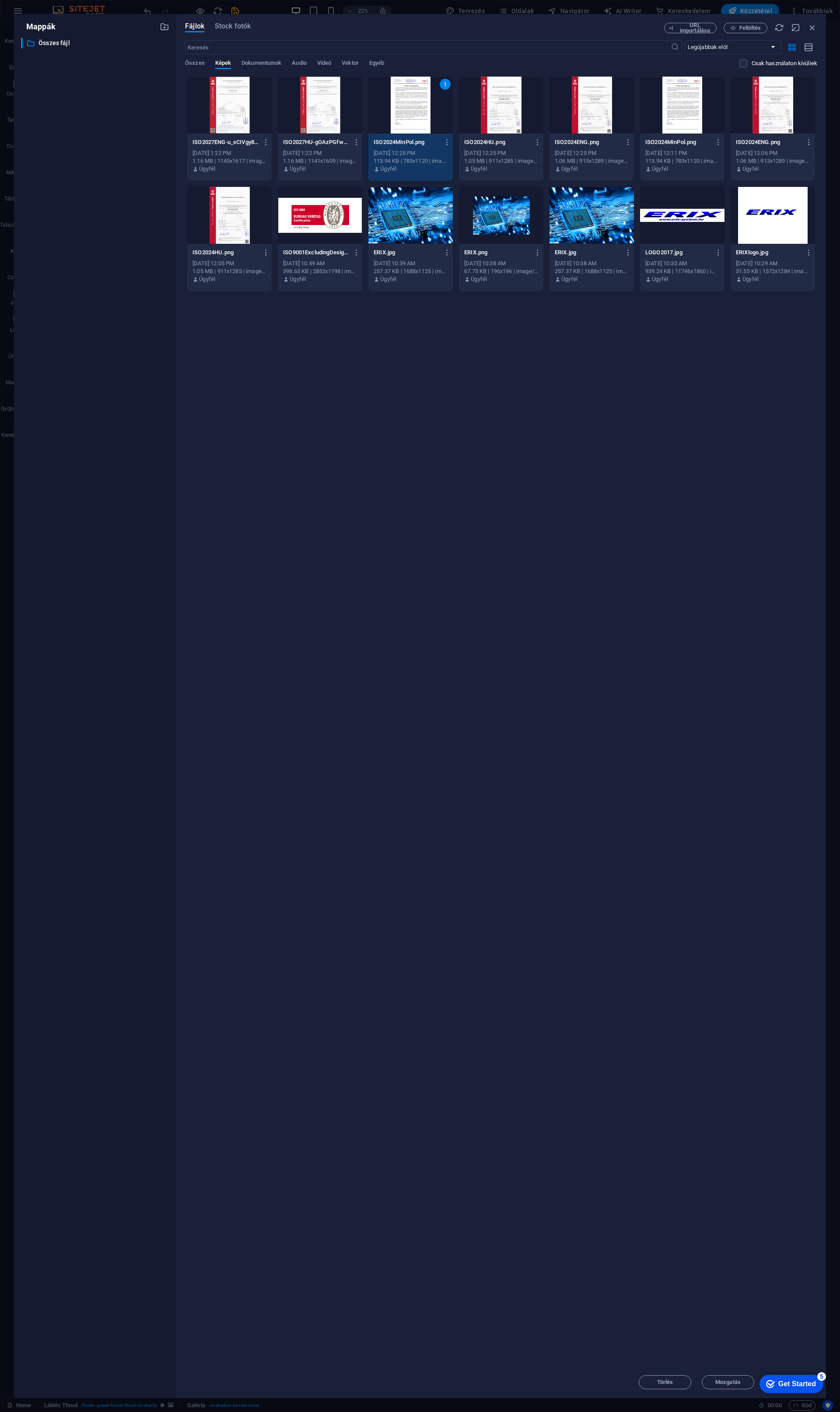
scroll to position [0, 0]
click at [795, 1389] on div "checkmark Get Started 5" at bounding box center [791, 1384] width 64 height 18
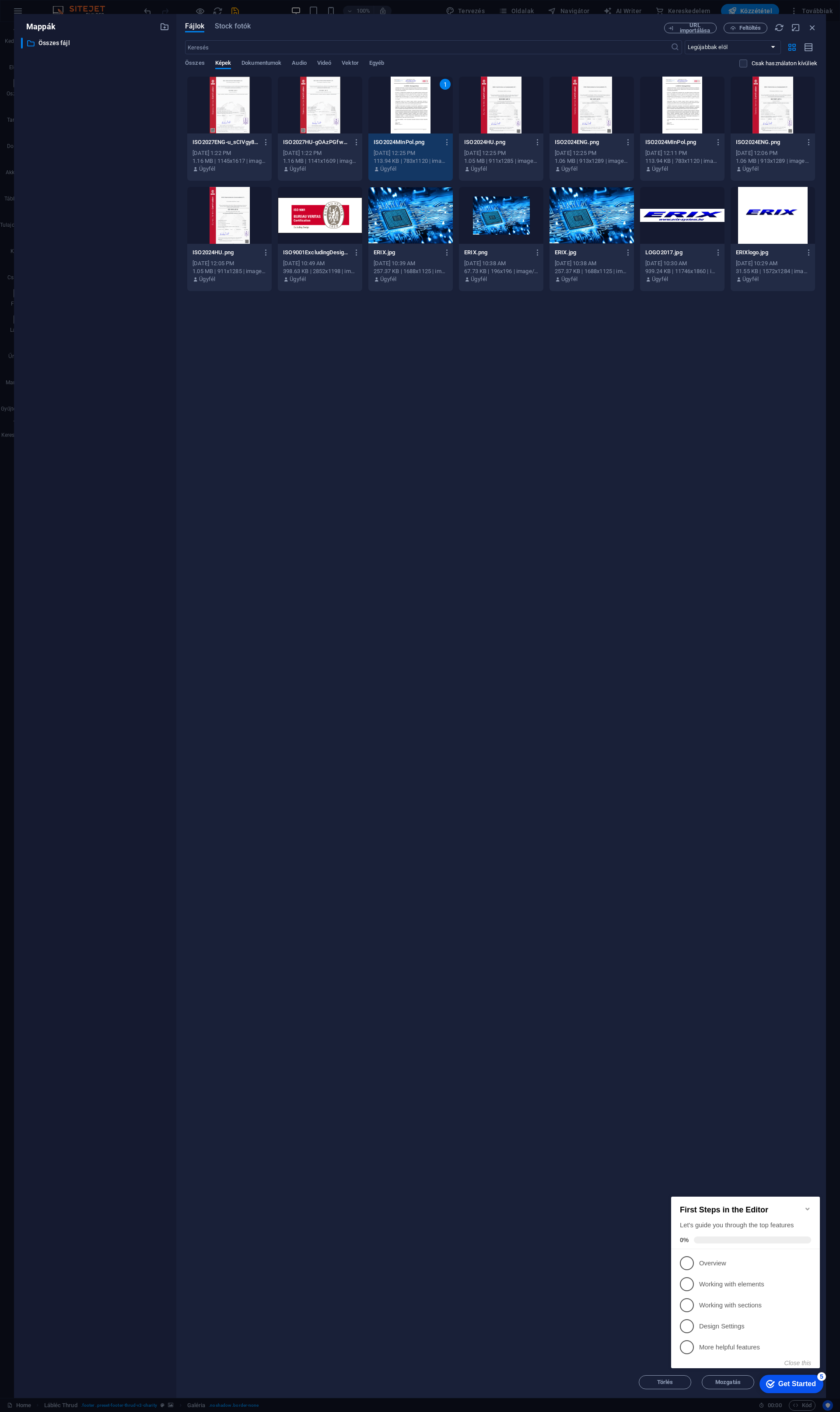
click at [717, 1109] on div "Dobja ide a fájlokat az azonnali feltöltéshez ISO2027ENG-u_sCIVgy8MFMrrFvE2HP0Q…" at bounding box center [501, 721] width 632 height 1290
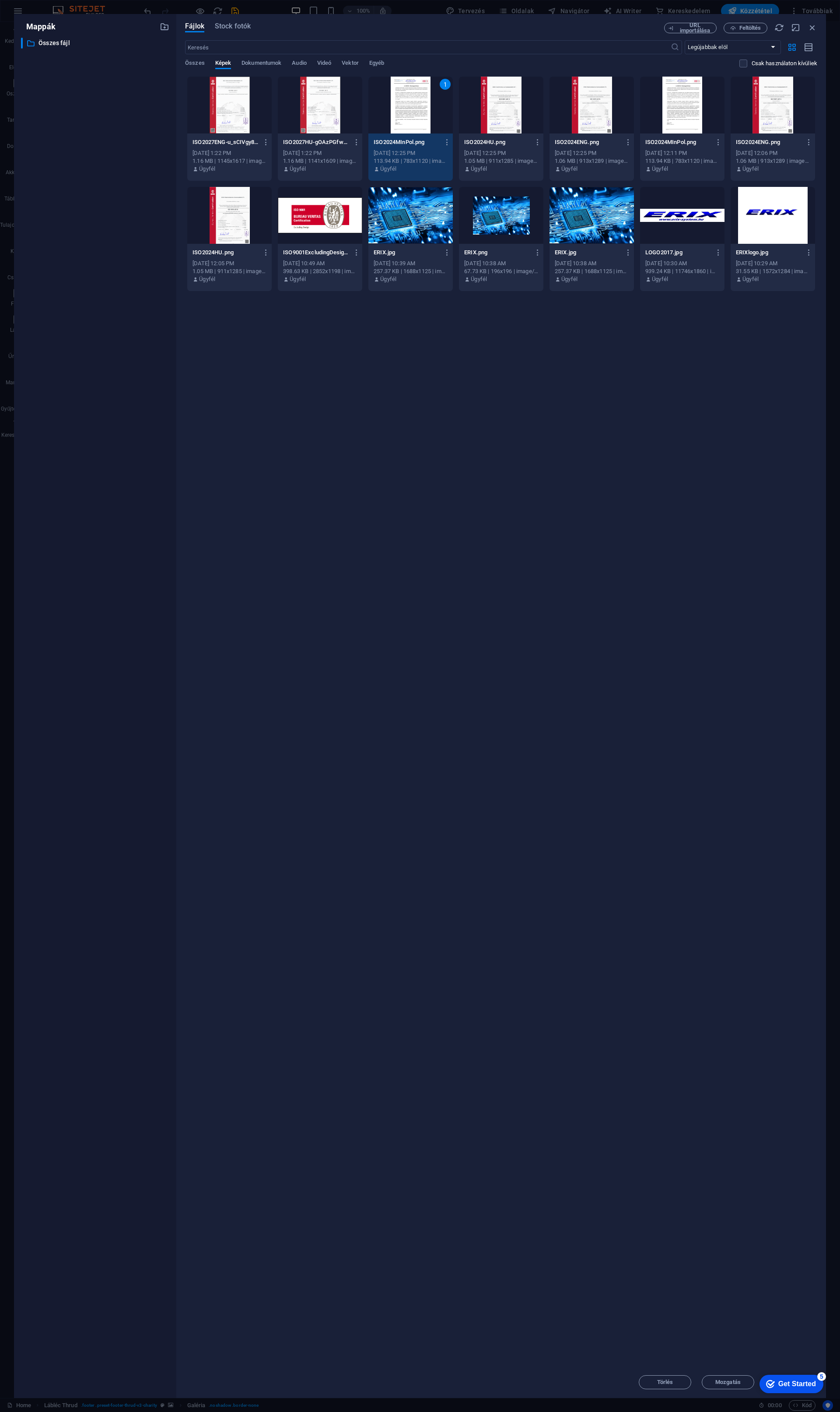
click at [816, 1388] on div "Get Started" at bounding box center [797, 1384] width 37 height 8
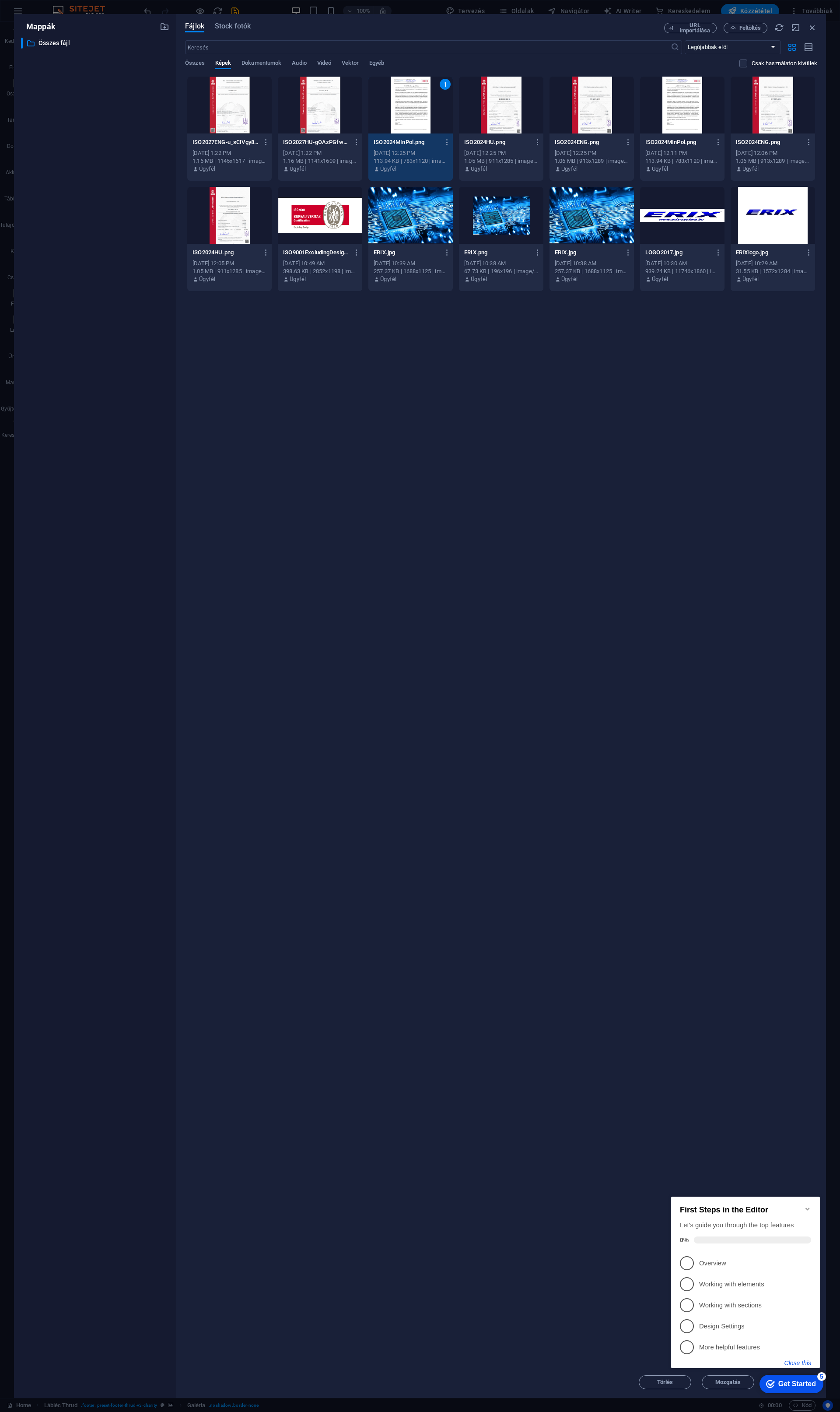
click at [804, 1363] on button "Close this" at bounding box center [797, 1363] width 26 height 7
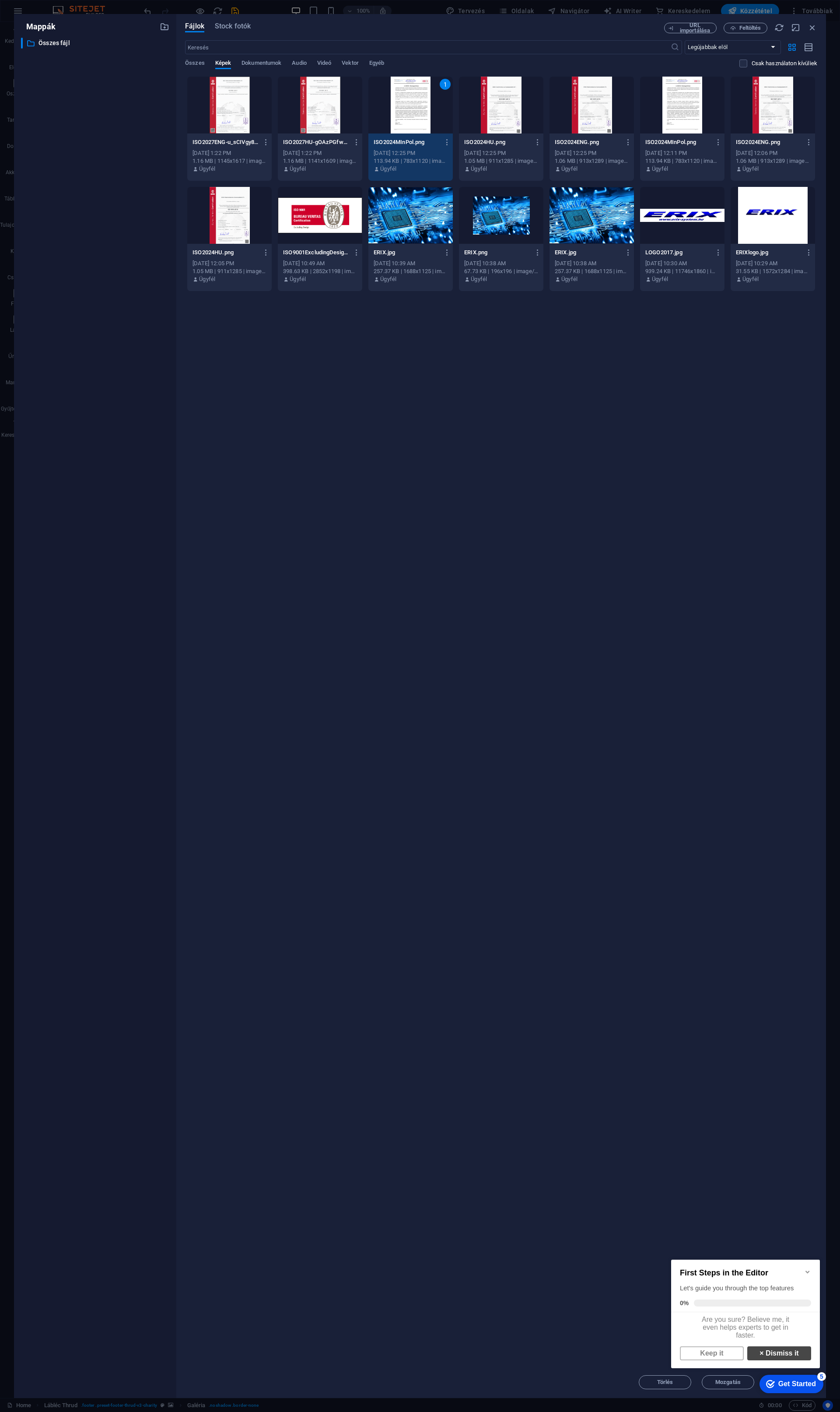
click at [780, 1357] on link "× Dismiss it" at bounding box center [779, 1353] width 64 height 14
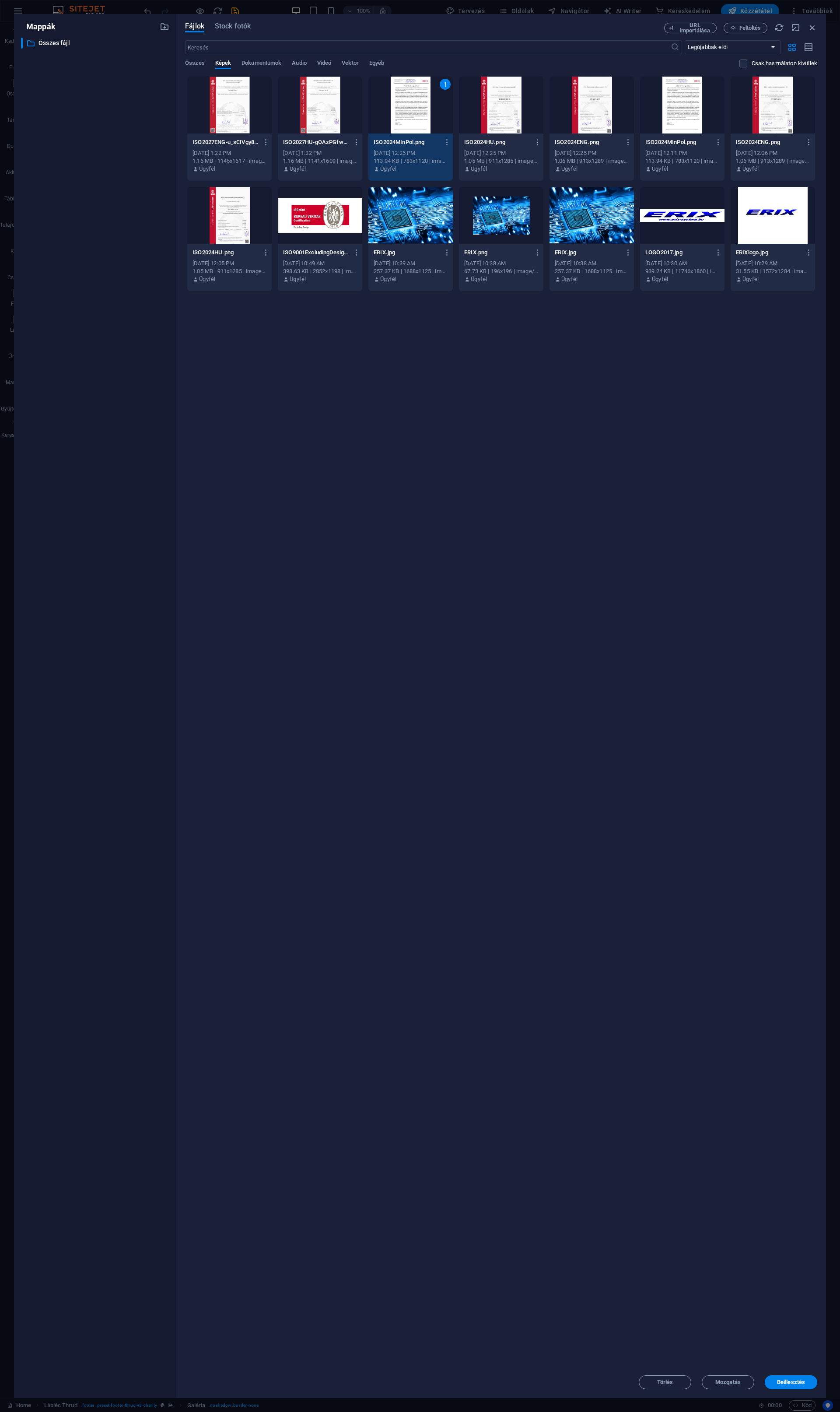
click at [245, 132] on div at bounding box center [229, 105] width 84 height 57
click at [801, 1379] on span "Beillesztés" at bounding box center [791, 1382] width 28 height 5
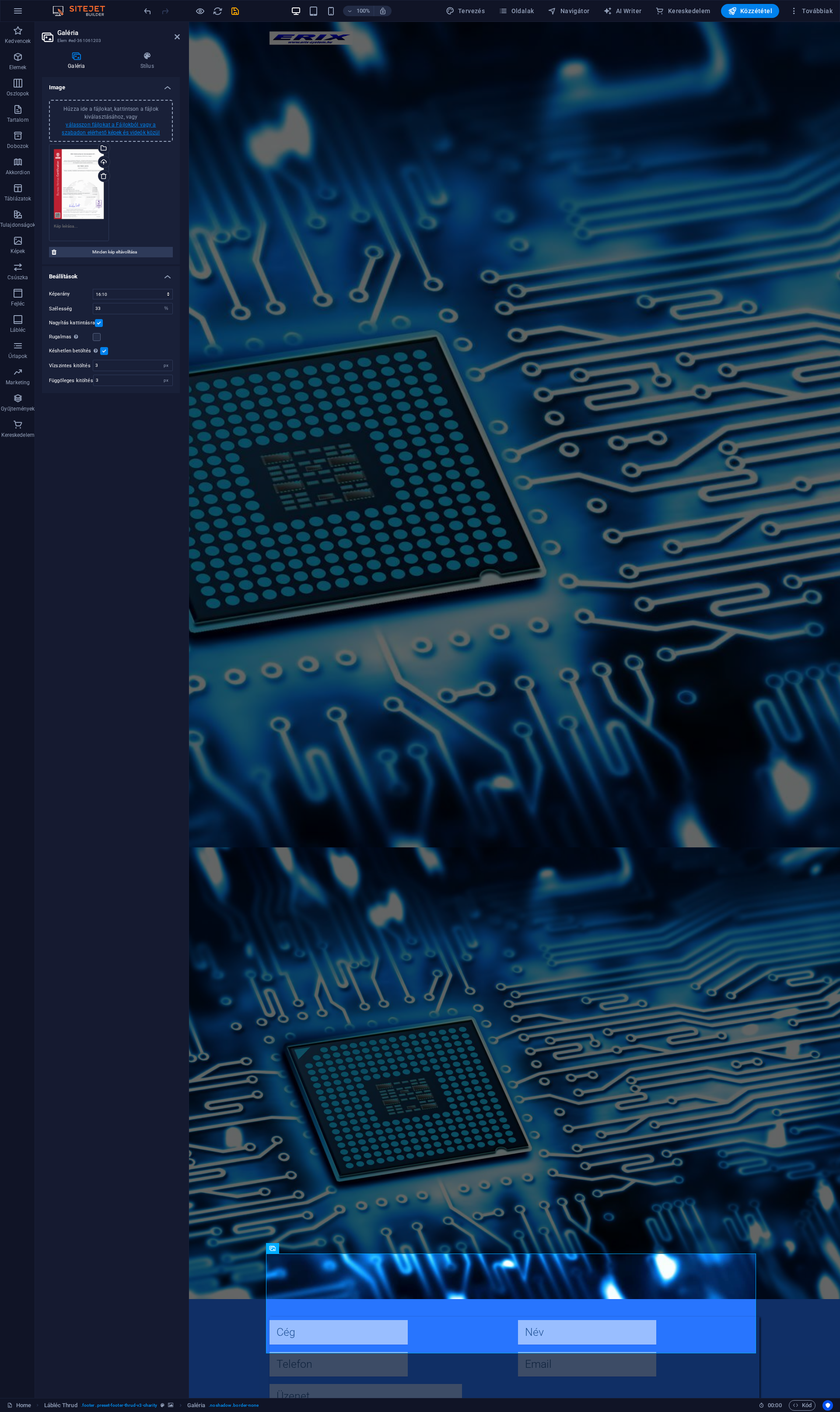
click at [127, 130] on link "válasszon fájlokat a Fájlokból vagy a szabadon elérhető képek és videók közül" at bounding box center [110, 129] width 98 height 14
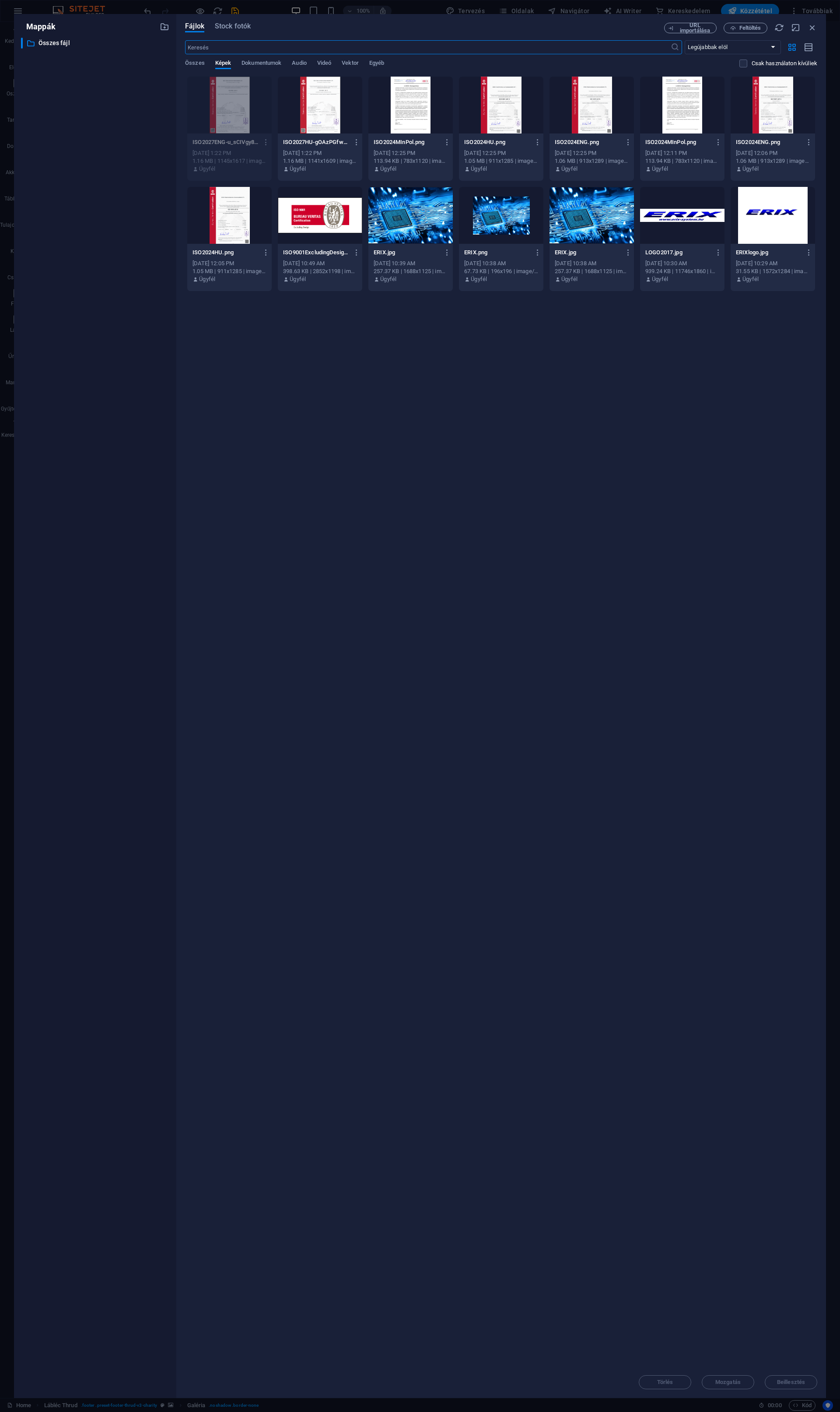
click at [330, 123] on div at bounding box center [320, 105] width 84 height 57
click at [805, 1379] on span "Beillesztés" at bounding box center [791, 1382] width 28 height 5
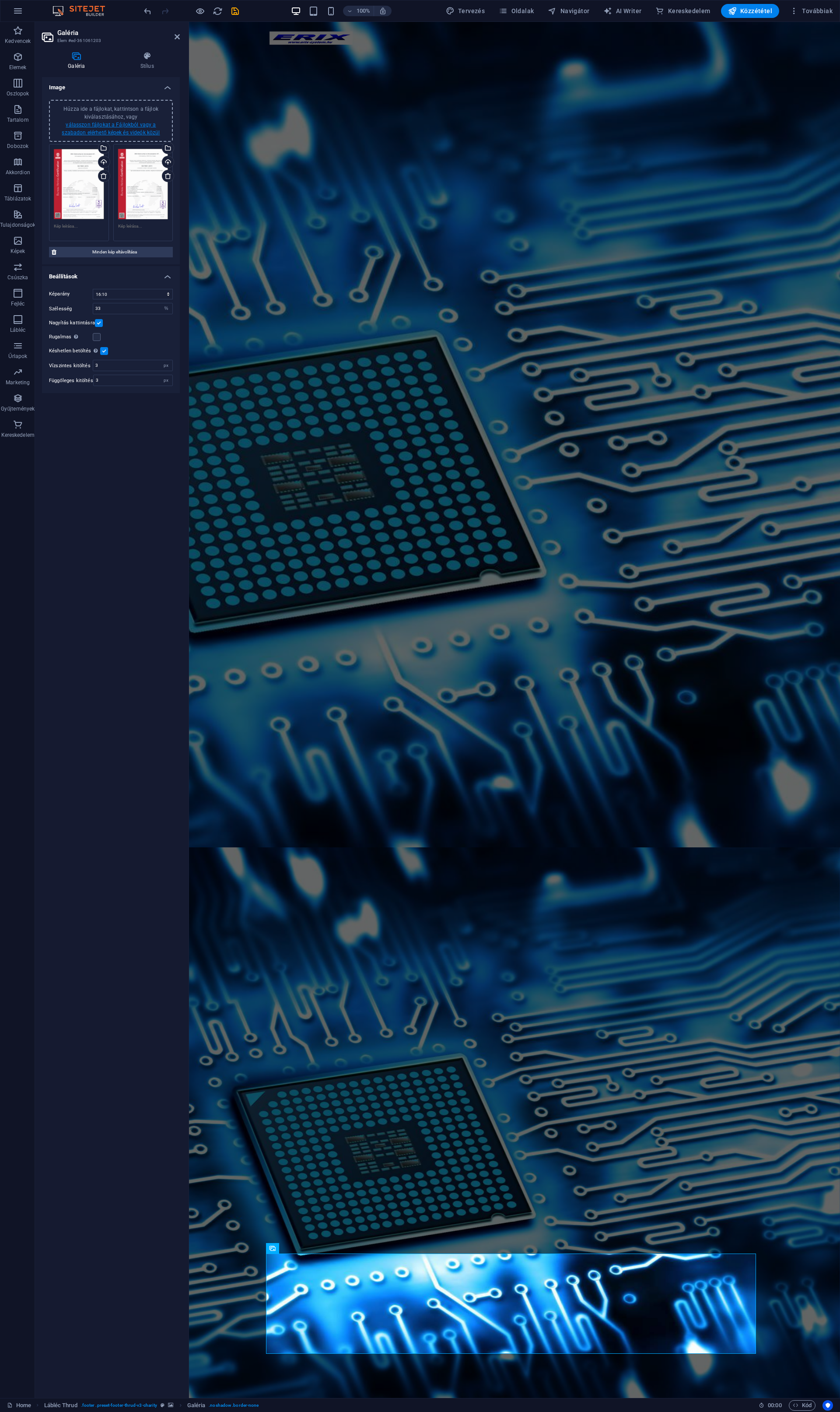
click at [117, 130] on link "válasszon fájlokat a Fájlokból vagy a szabadon elérhető képek és videók közül" at bounding box center [110, 129] width 98 height 14
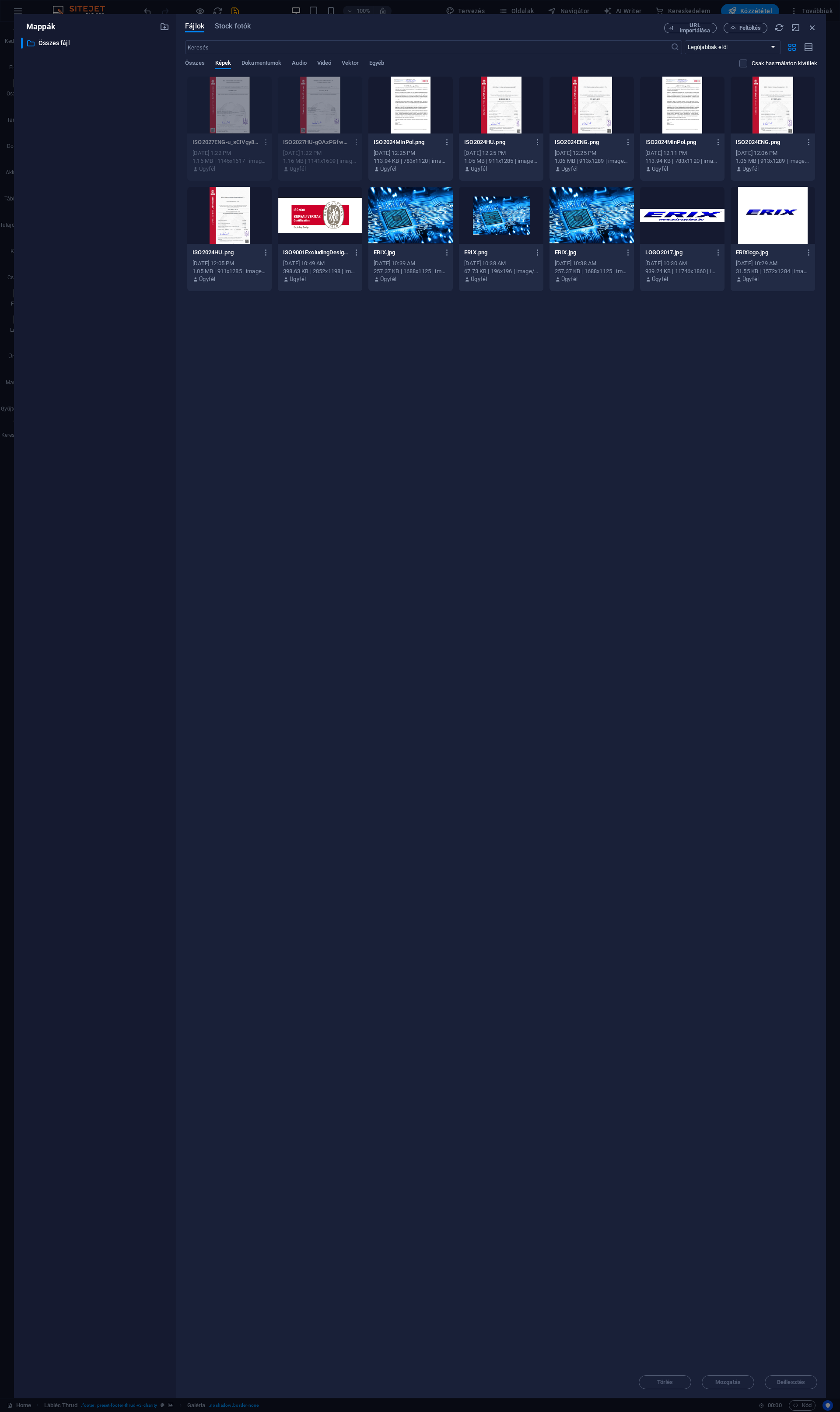
click at [417, 110] on div at bounding box center [410, 105] width 84 height 57
click at [786, 1380] on span "Beillesztés" at bounding box center [791, 1382] width 28 height 5
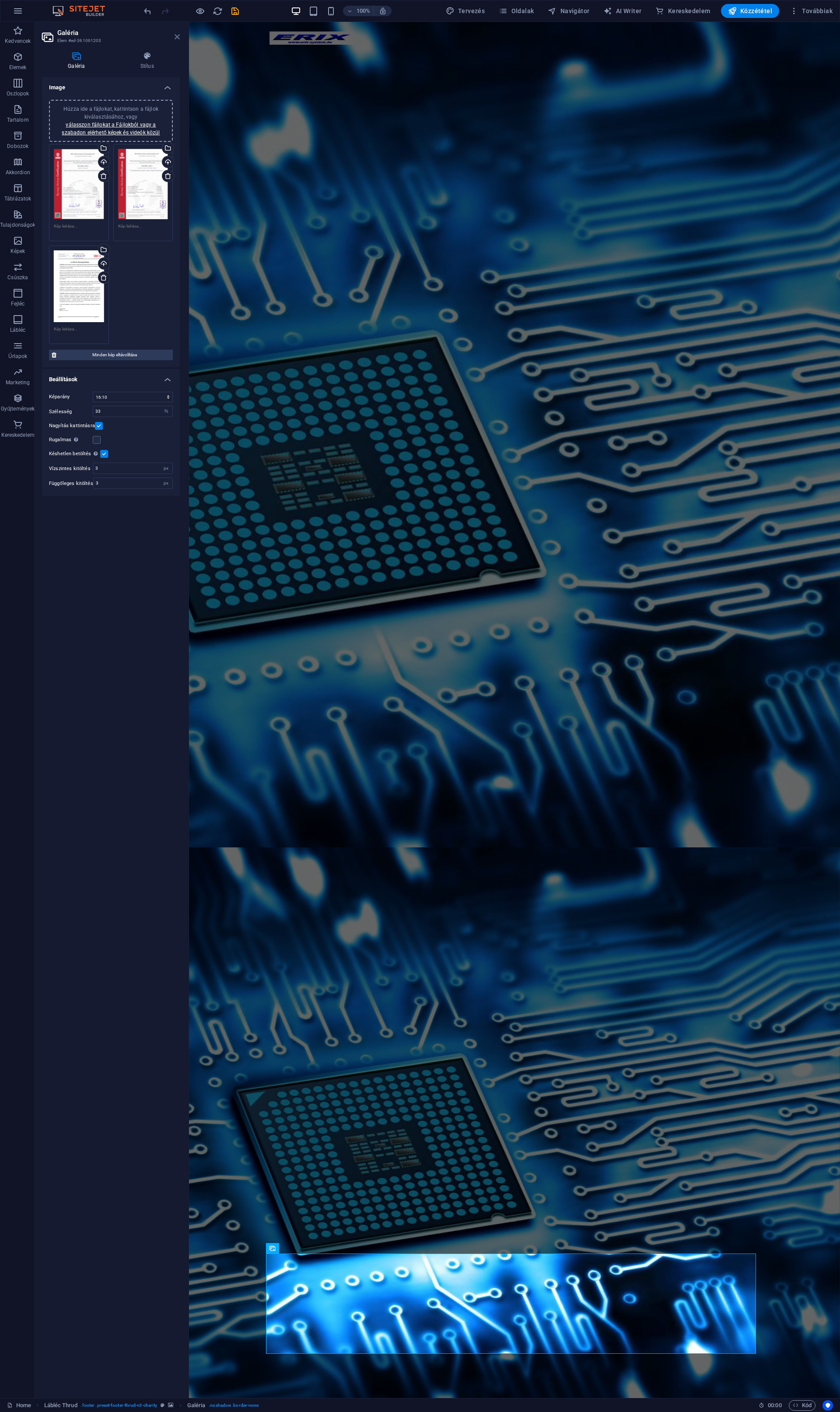
click at [179, 36] on icon at bounding box center [177, 37] width 5 height 7
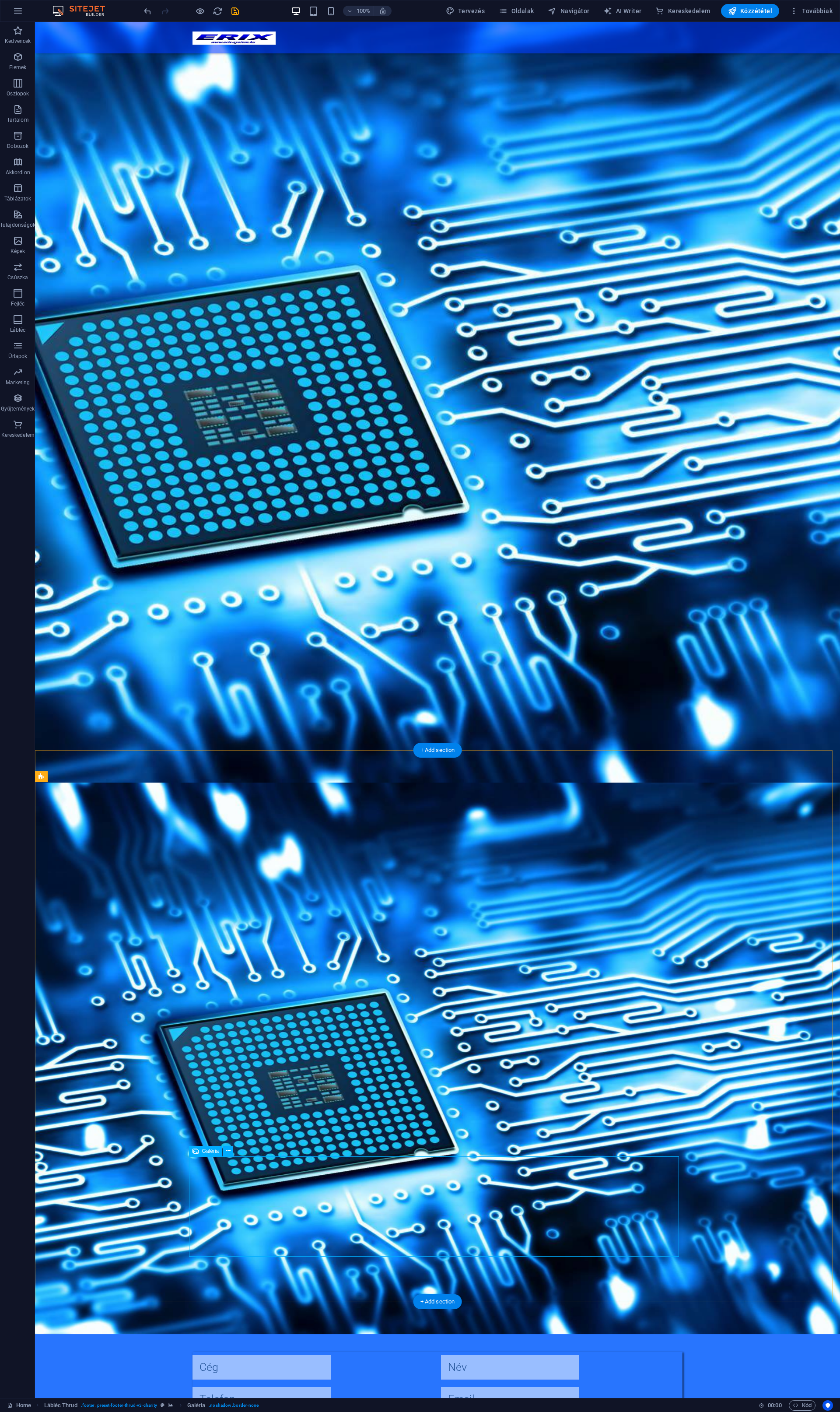
scroll to position [97, 0]
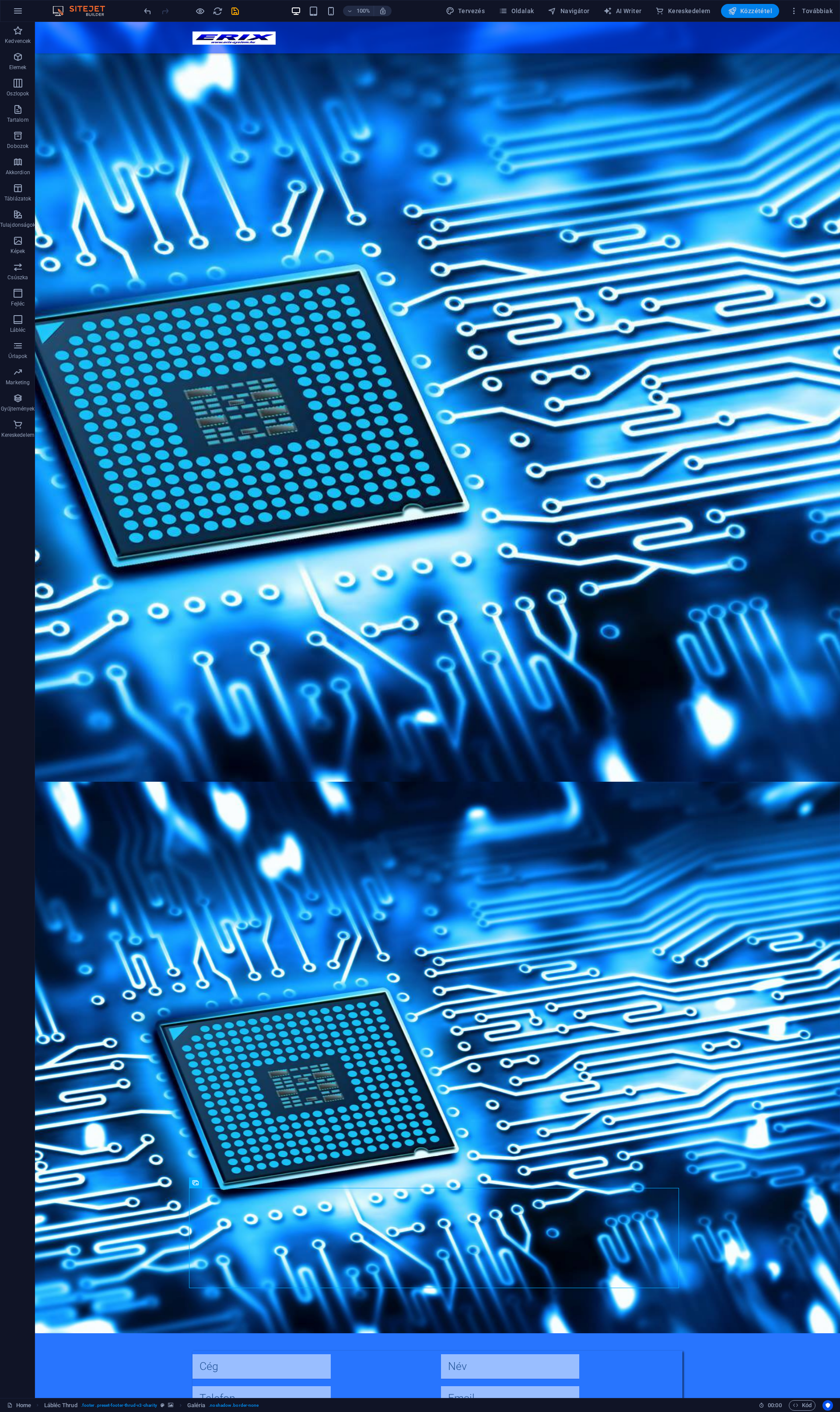
click at [764, 12] on span "Közzététel" at bounding box center [750, 10] width 44 height 9
